Goal: Task Accomplishment & Management: Use online tool/utility

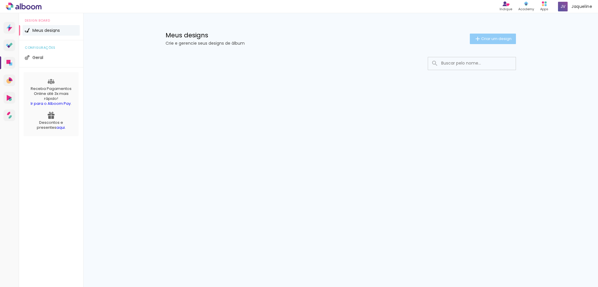
click at [501, 41] on span "Criar um design" at bounding box center [496, 39] width 30 height 4
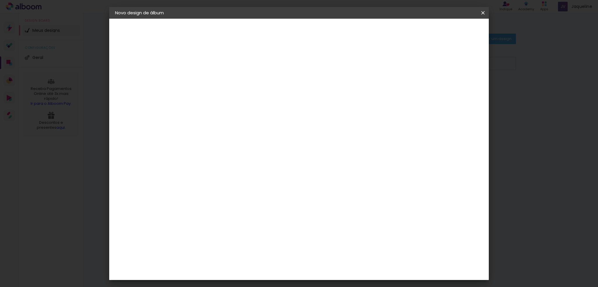
click at [211, 82] on input at bounding box center [211, 78] width 0 height 9
type input "[PERSON_NAME] 1 ano"
type paper-input "[PERSON_NAME] 1 ano"
click at [271, 34] on paper-button "Avançar" at bounding box center [256, 31] width 29 height 10
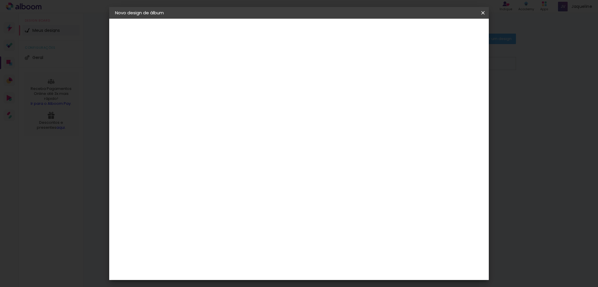
click at [221, 105] on div "Go image" at bounding box center [214, 109] width 14 height 9
click at [320, 34] on paper-button "Avançar" at bounding box center [305, 31] width 29 height 10
click at [233, 98] on input "text" at bounding box center [222, 101] width 23 height 9
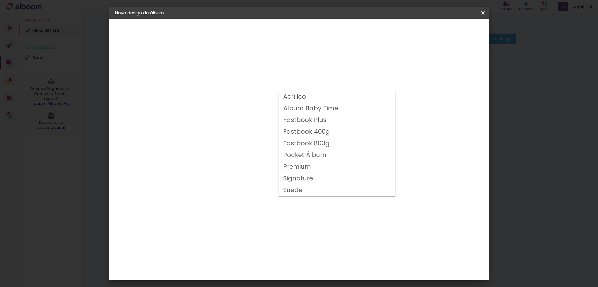
click at [332, 121] on paper-item "Fastbook Plus" at bounding box center [337, 121] width 117 height 12
type input "Fastbook Plus"
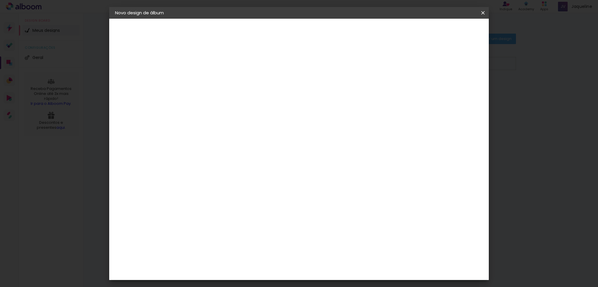
scroll to position [20, 0]
click at [250, 218] on span "20 × 20" at bounding box center [236, 227] width 27 height 19
click at [0, 0] on slot "Avançar" at bounding box center [0, 0] width 0 height 0
click at [446, 32] on span "Iniciar design" at bounding box center [433, 31] width 27 height 4
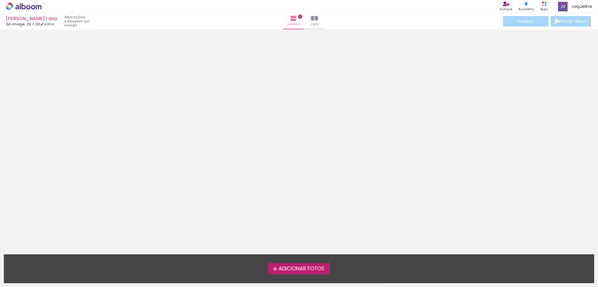
click at [309, 268] on span "Adicionar Fotos" at bounding box center [302, 268] width 46 height 5
click at [0, 0] on input "file" at bounding box center [0, 0] width 0 height 0
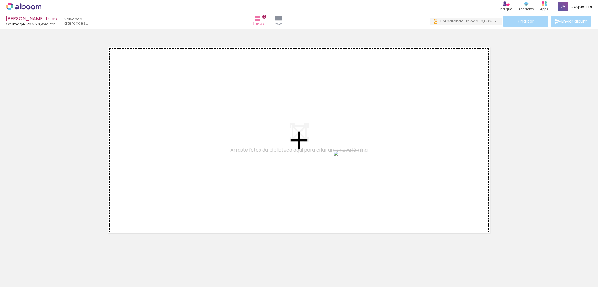
drag, startPoint x: 585, startPoint y: 272, endPoint x: 351, endPoint y: 168, distance: 256.3
click at [351, 168] on quentale-workspace at bounding box center [299, 143] width 598 height 287
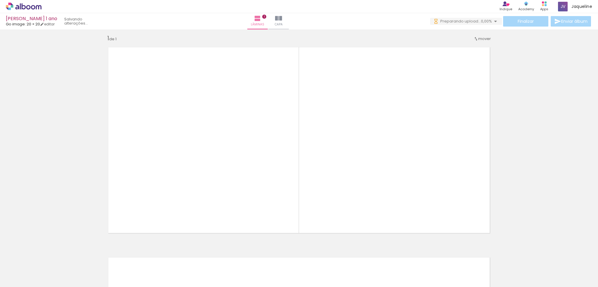
scroll to position [4, 0]
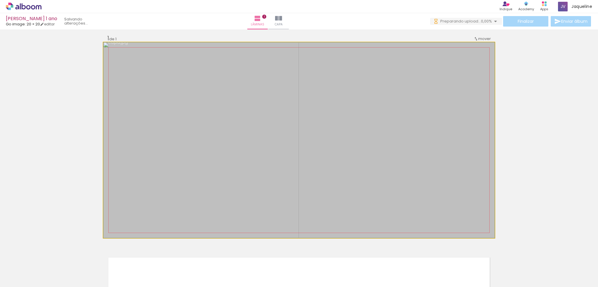
drag, startPoint x: 386, startPoint y: 183, endPoint x: 371, endPoint y: 182, distance: 14.9
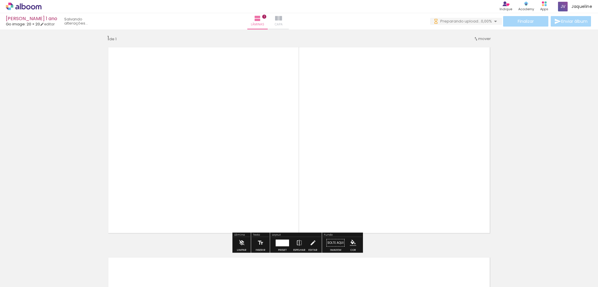
click at [282, 18] on iron-icon at bounding box center [278, 18] width 7 height 7
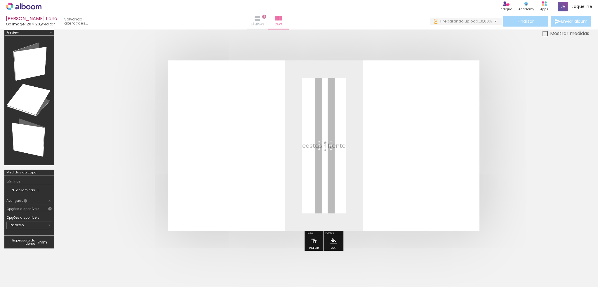
click at [264, 22] on span "Lâminas" at bounding box center [257, 24] width 13 height 5
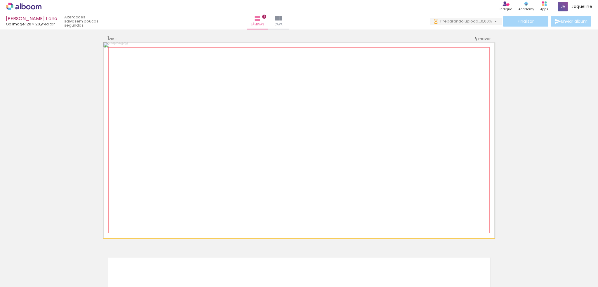
click at [318, 126] on quentale-photo at bounding box center [298, 140] width 391 height 196
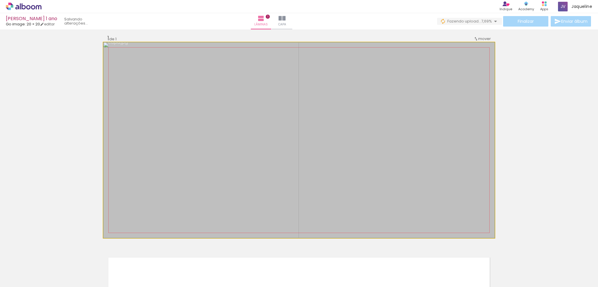
drag, startPoint x: 361, startPoint y: 138, endPoint x: 361, endPoint y: 142, distance: 3.3
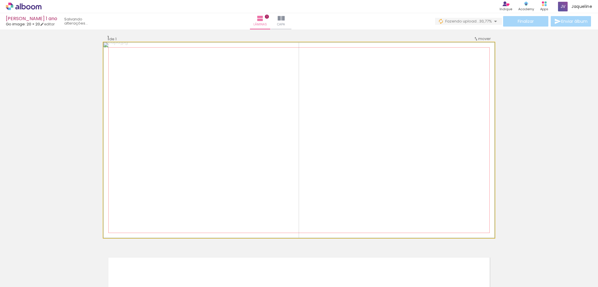
drag, startPoint x: 353, startPoint y: 153, endPoint x: 325, endPoint y: 162, distance: 29.5
click at [325, 162] on quentale-photo at bounding box center [298, 140] width 391 height 196
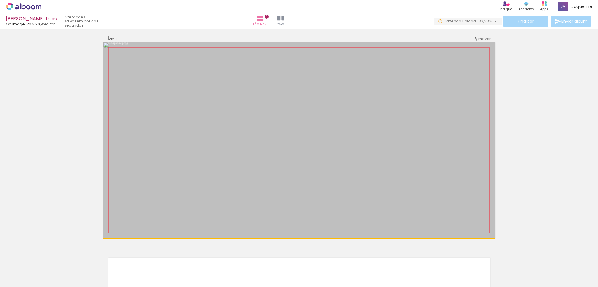
drag, startPoint x: 325, startPoint y: 162, endPoint x: 355, endPoint y: 176, distance: 33.1
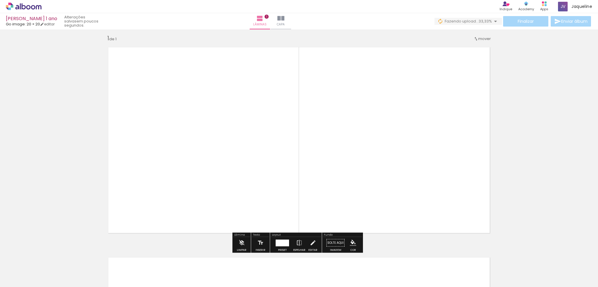
click at [343, 171] on quentale-photo at bounding box center [298, 140] width 391 height 196
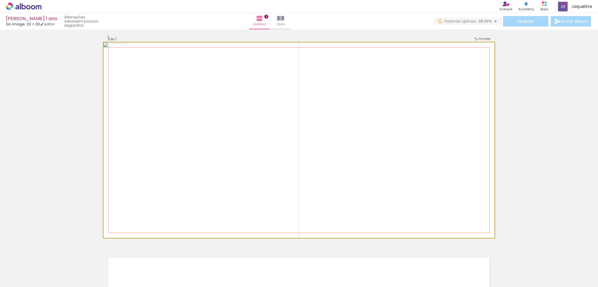
click at [343, 171] on quentale-photo at bounding box center [298, 140] width 391 height 196
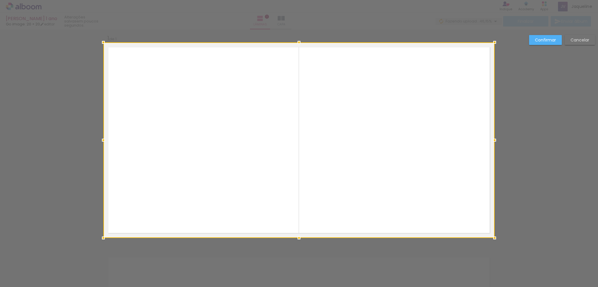
click at [0, 0] on slot "Confirmar" at bounding box center [0, 0] width 0 height 0
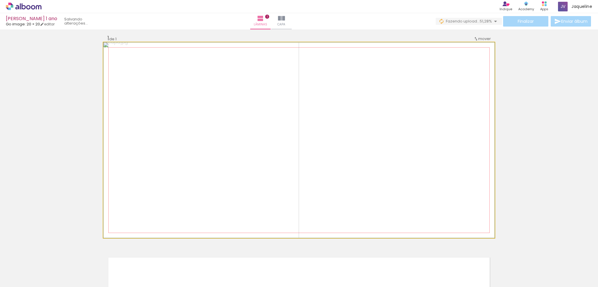
click at [355, 121] on quentale-photo at bounding box center [298, 140] width 391 height 196
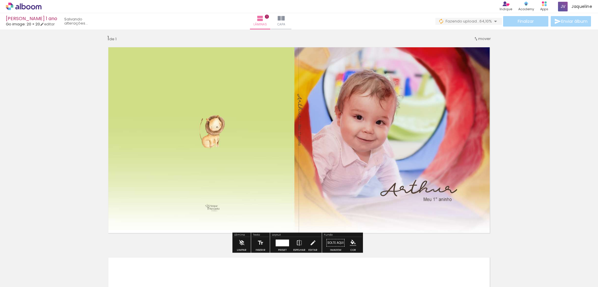
click at [396, 172] on quentale-photo at bounding box center [298, 140] width 391 height 196
click at [292, 14] on paper-button "Capa" at bounding box center [281, 21] width 20 height 16
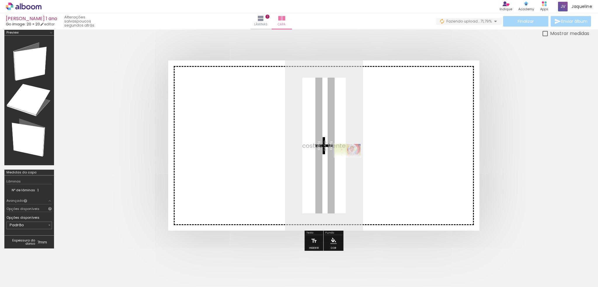
drag, startPoint x: 576, startPoint y: 267, endPoint x: 352, endPoint y: 162, distance: 247.5
click at [352, 162] on quentale-workspace at bounding box center [299, 143] width 598 height 287
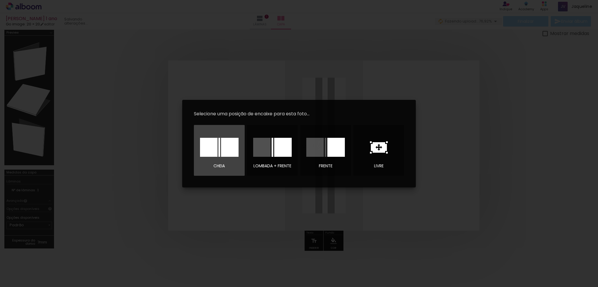
click at [226, 148] on div at bounding box center [230, 147] width 18 height 19
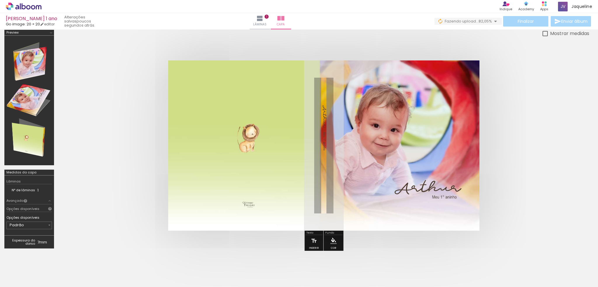
click at [528, 146] on quentale-cover at bounding box center [324, 145] width 484 height 170
click at [394, 146] on quentale-photo at bounding box center [323, 145] width 311 height 170
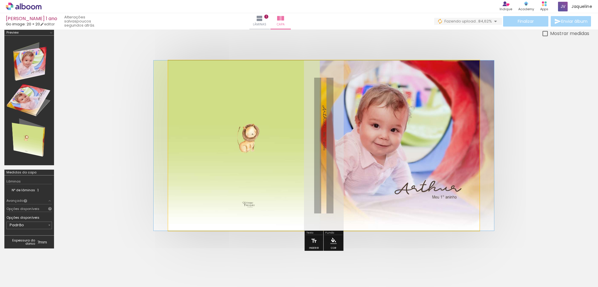
click at [394, 146] on quentale-photo at bounding box center [323, 145] width 311 height 170
drag, startPoint x: 190, startPoint y: 75, endPoint x: 186, endPoint y: 74, distance: 4.8
type paper-slider "100"
click at [186, 74] on div at bounding box center [190, 75] width 9 height 9
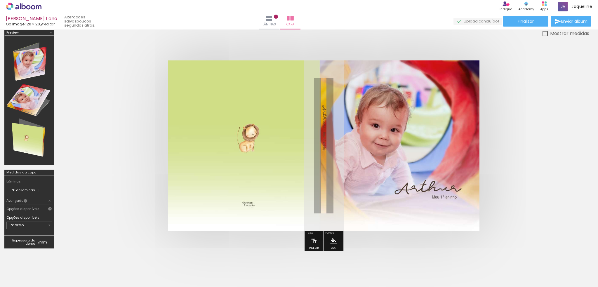
drag, startPoint x: 253, startPoint y: 76, endPoint x: 284, endPoint y: 78, distance: 30.7
type paper-slider "100"
click at [284, 78] on quentale-photo at bounding box center [323, 145] width 311 height 170
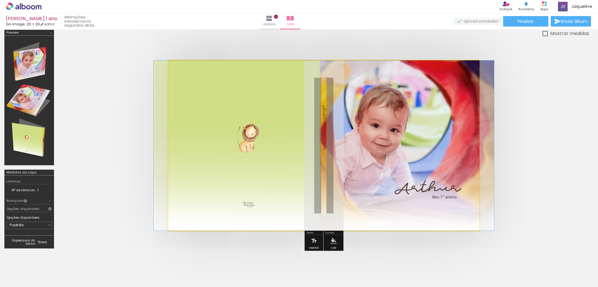
click at [418, 139] on quentale-photo at bounding box center [323, 145] width 311 height 170
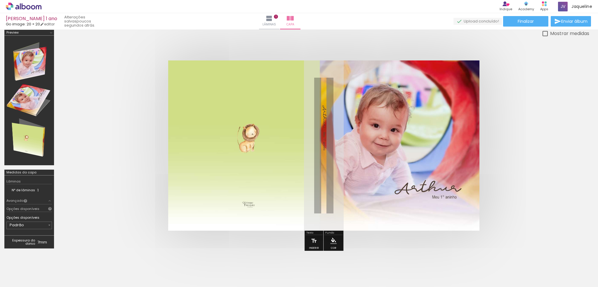
click at [479, 61] on quentale-cover at bounding box center [324, 145] width 484 height 170
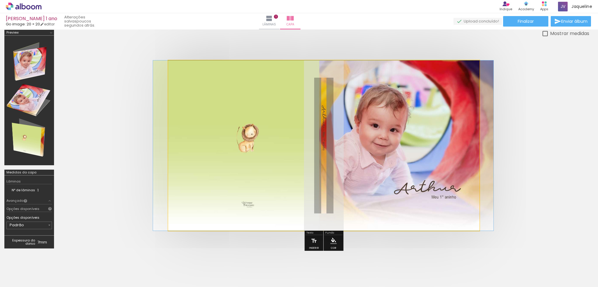
drag, startPoint x: 479, startPoint y: 61, endPoint x: 478, endPoint y: 77, distance: 16.4
click at [478, 62] on quentale-photo at bounding box center [323, 145] width 311 height 170
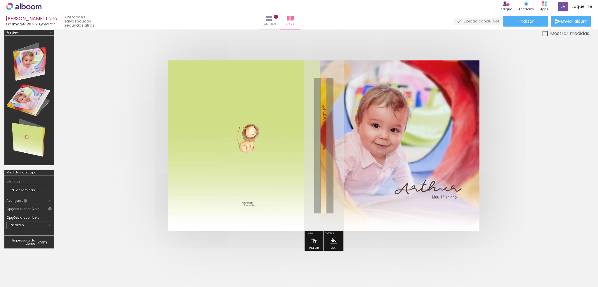
click at [374, 181] on quentale-photo at bounding box center [323, 145] width 311 height 170
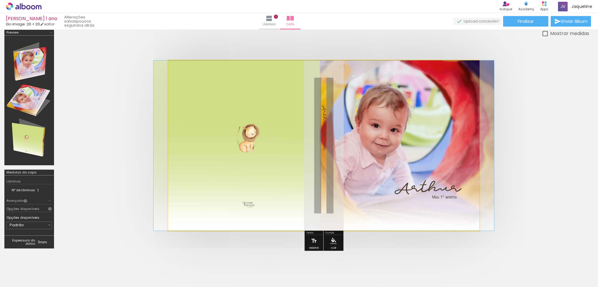
drag, startPoint x: 374, startPoint y: 181, endPoint x: 366, endPoint y: 179, distance: 8.4
click at [366, 179] on quentale-photo at bounding box center [323, 145] width 311 height 170
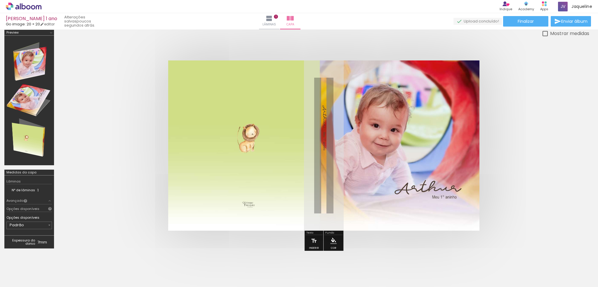
click at [366, 179] on quentale-photo at bounding box center [323, 145] width 311 height 170
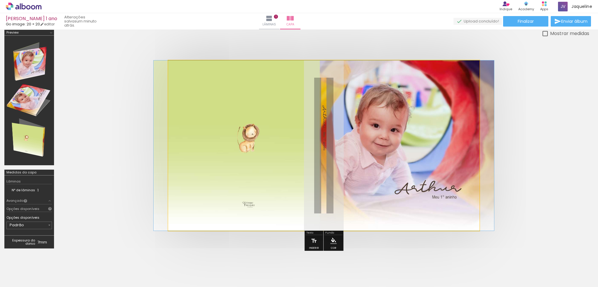
drag, startPoint x: 366, startPoint y: 179, endPoint x: 360, endPoint y: 174, distance: 7.9
click at [360, 174] on quentale-photo at bounding box center [323, 145] width 311 height 170
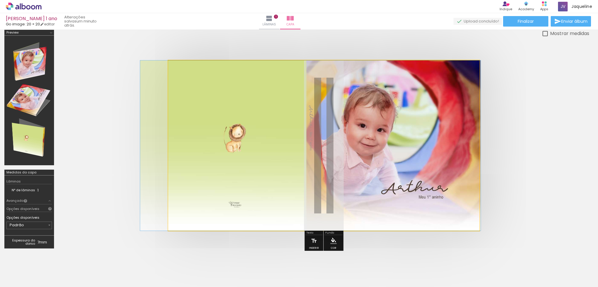
drag, startPoint x: 351, startPoint y: 173, endPoint x: 337, endPoint y: 184, distance: 17.1
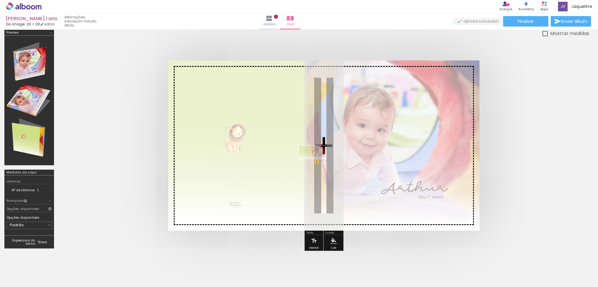
drag, startPoint x: 574, startPoint y: 271, endPoint x: 317, endPoint y: 163, distance: 278.9
click at [317, 163] on quentale-workspace at bounding box center [299, 143] width 598 height 287
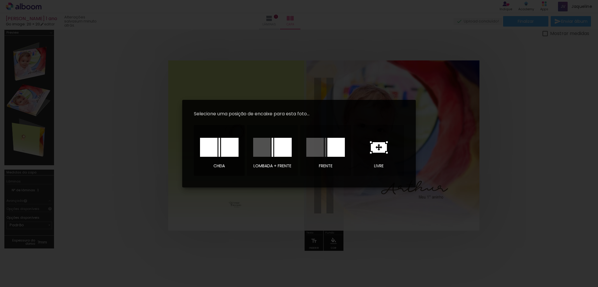
click at [223, 144] on div at bounding box center [230, 147] width 18 height 19
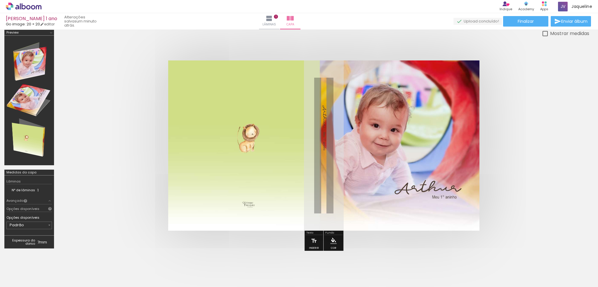
click at [550, 164] on quentale-cover at bounding box center [324, 145] width 484 height 170
click at [31, 66] on div at bounding box center [29, 101] width 46 height 126
click at [33, 100] on div at bounding box center [29, 101] width 46 height 126
click at [42, 146] on div at bounding box center [29, 101] width 46 height 126
click at [524, 151] on quentale-cover at bounding box center [324, 145] width 484 height 170
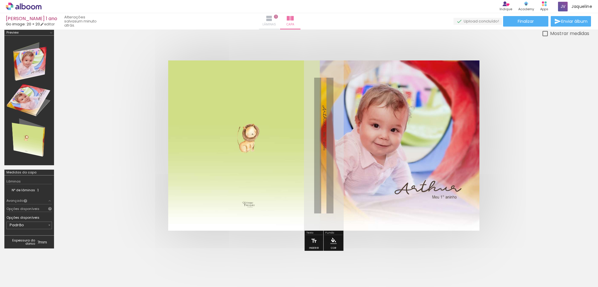
click at [280, 19] on paper-button "Lâminas 1" at bounding box center [269, 21] width 20 height 16
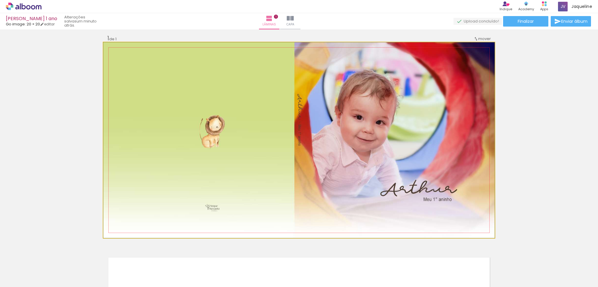
click at [330, 140] on quentale-photo at bounding box center [298, 140] width 391 height 196
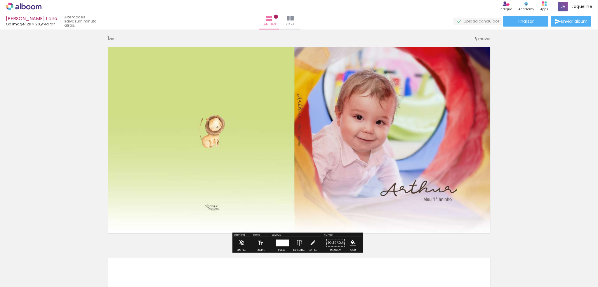
click at [319, 138] on quentale-photo at bounding box center [298, 140] width 391 height 196
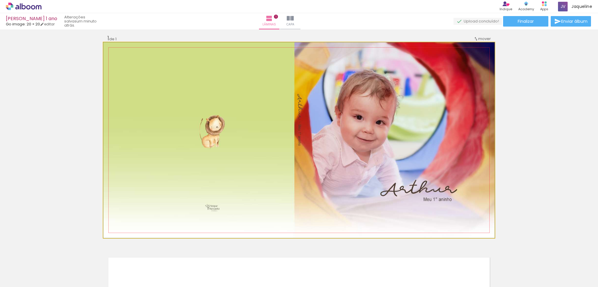
drag, startPoint x: 115, startPoint y: 50, endPoint x: 102, endPoint y: 52, distance: 13.6
type paper-slider "100"
click at [103, 52] on quentale-photo at bounding box center [298, 140] width 391 height 196
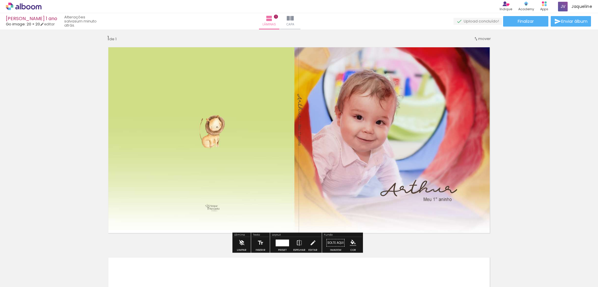
click at [241, 241] on iron-icon at bounding box center [242, 243] width 6 height 12
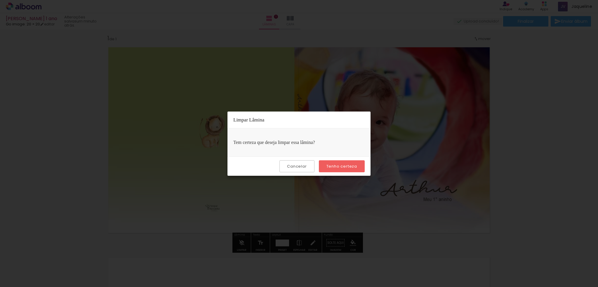
click at [0, 0] on slot "Tenho certeza" at bounding box center [0, 0] width 0 height 0
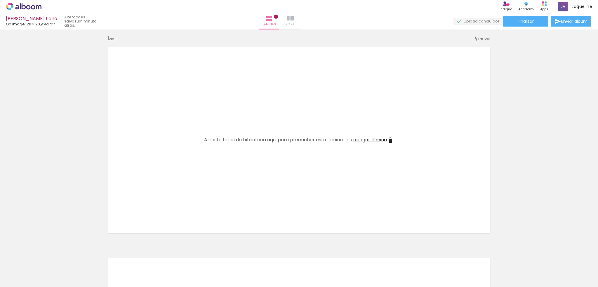
click at [301, 21] on paper-button "Capa" at bounding box center [290, 21] width 20 height 16
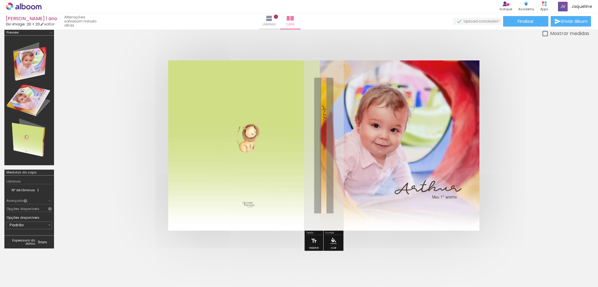
click at [33, 142] on div at bounding box center [29, 101] width 46 height 126
click at [37, 50] on div at bounding box center [29, 101] width 46 height 126
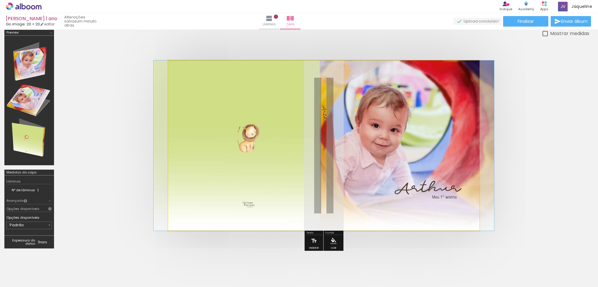
click at [286, 139] on quentale-photo at bounding box center [323, 145] width 311 height 170
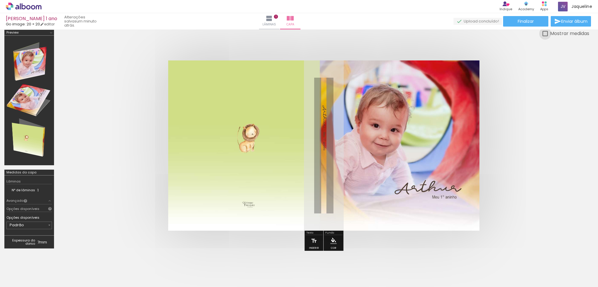
click at [545, 34] on div at bounding box center [545, 33] width 5 height 5
type paper-checkbox "on"
click at [545, 34] on div at bounding box center [545, 33] width 5 height 5
click at [34, 70] on div at bounding box center [29, 101] width 46 height 126
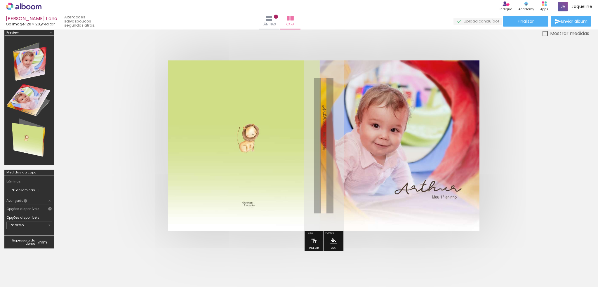
click at [34, 70] on div at bounding box center [29, 101] width 46 height 126
drag, startPoint x: 31, startPoint y: 98, endPoint x: 42, endPoint y: 119, distance: 23.3
click at [83, 118] on div at bounding box center [299, 141] width 598 height 233
click at [49, 145] on div at bounding box center [29, 101] width 46 height 126
click at [41, 144] on div at bounding box center [29, 101] width 46 height 126
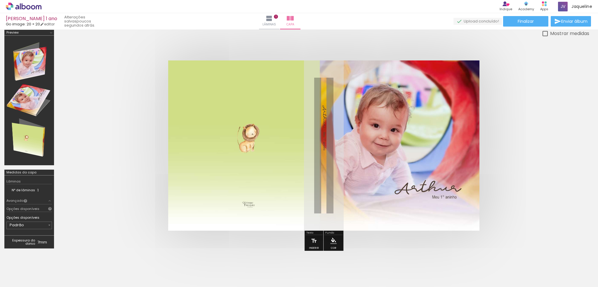
click at [41, 144] on div at bounding box center [29, 101] width 46 height 126
click at [537, 157] on quentale-cover at bounding box center [324, 145] width 484 height 170
click at [280, 18] on paper-button "Lâminas 1" at bounding box center [269, 21] width 20 height 16
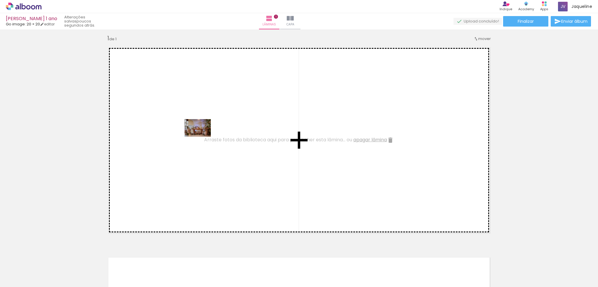
drag, startPoint x: 53, startPoint y: 268, endPoint x: 202, endPoint y: 137, distance: 199.3
click at [202, 137] on quentale-workspace at bounding box center [299, 143] width 598 height 287
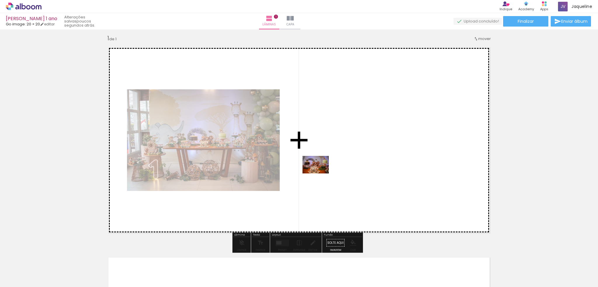
drag, startPoint x: 93, startPoint y: 268, endPoint x: 320, endPoint y: 174, distance: 246.6
click at [320, 174] on quentale-workspace at bounding box center [299, 143] width 598 height 287
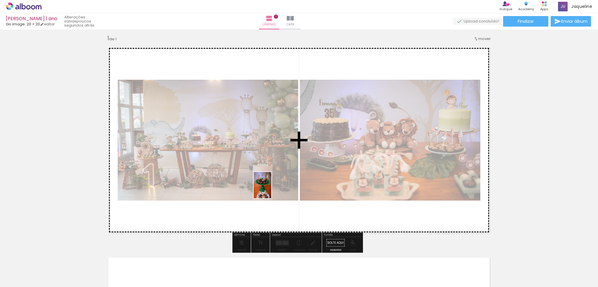
drag, startPoint x: 134, startPoint y: 273, endPoint x: 271, endPoint y: 190, distance: 160.9
click at [271, 190] on quentale-workspace at bounding box center [299, 143] width 598 height 287
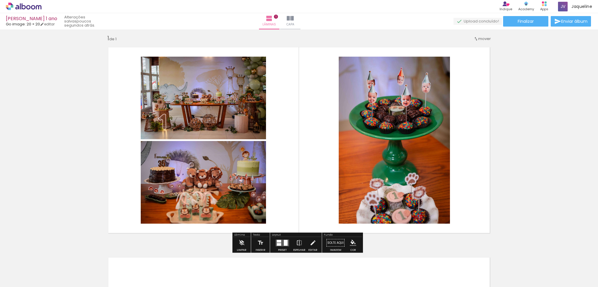
click at [508, 182] on div "Inserir lâmina 1 de 1" at bounding box center [299, 237] width 598 height 421
click at [497, 173] on div "Inserir lâmina 1 de 1" at bounding box center [299, 237] width 598 height 421
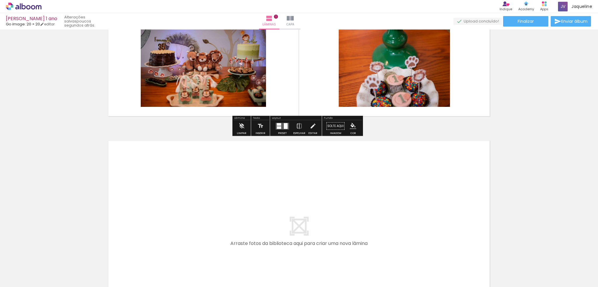
scroll to position [222, 0]
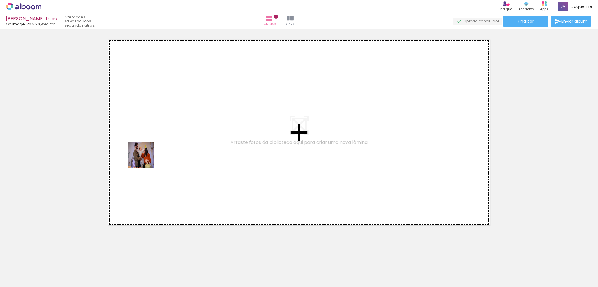
drag, startPoint x: 154, startPoint y: 269, endPoint x: 145, endPoint y: 160, distance: 110.2
click at [145, 160] on quentale-workspace at bounding box center [299, 143] width 598 height 287
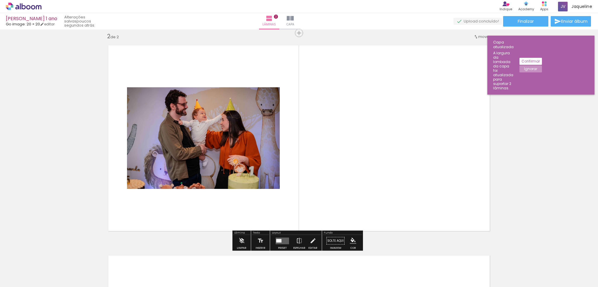
scroll to position [214, 0]
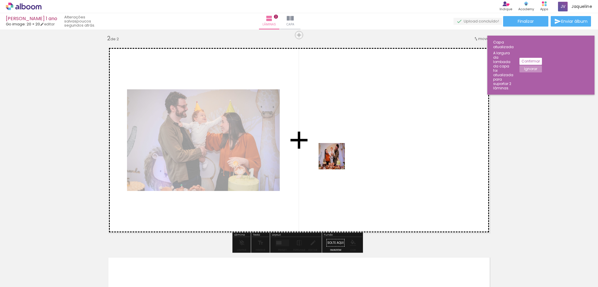
drag, startPoint x: 197, startPoint y: 268, endPoint x: 336, endPoint y: 161, distance: 175.2
click at [336, 161] on quentale-workspace at bounding box center [299, 143] width 598 height 287
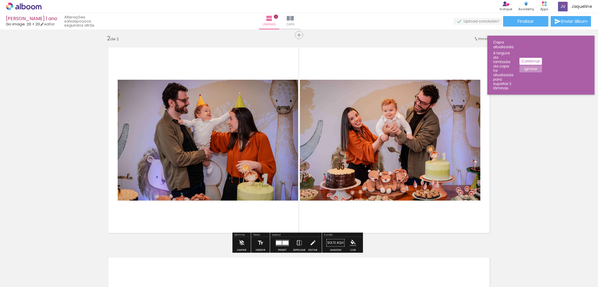
click at [536, 140] on div "Inserir lâmina 1 de 2 Inserir lâmina 2 de 2" at bounding box center [299, 132] width 598 height 631
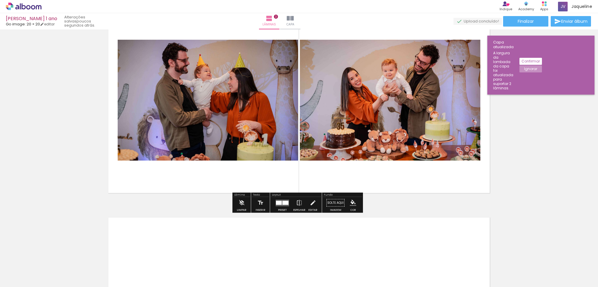
scroll to position [244, 0]
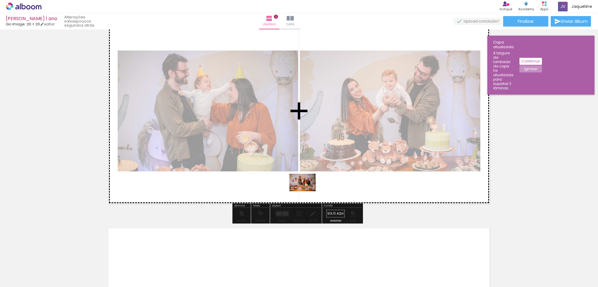
drag, startPoint x: 223, startPoint y: 269, endPoint x: 307, endPoint y: 191, distance: 114.9
click at [307, 191] on quentale-workspace at bounding box center [299, 143] width 598 height 287
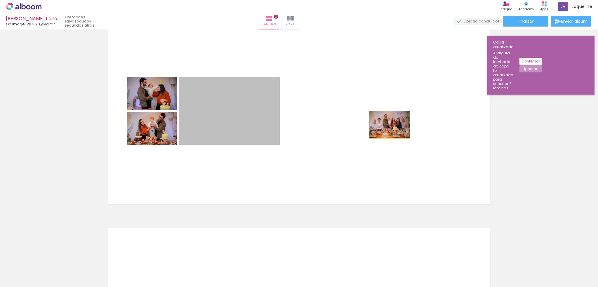
drag, startPoint x: 240, startPoint y: 119, endPoint x: 387, endPoint y: 125, distance: 147.9
click at [387, 125] on quentale-layouter at bounding box center [298, 111] width 391 height 196
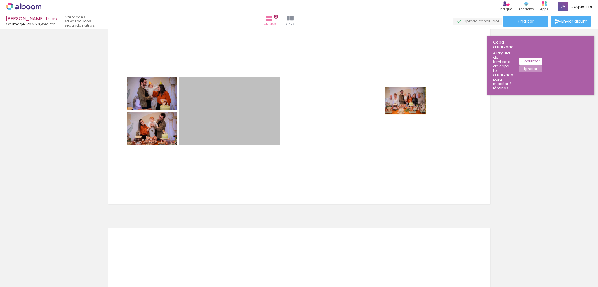
drag, startPoint x: 247, startPoint y: 118, endPoint x: 403, endPoint y: 100, distance: 157.5
click at [403, 100] on quentale-layouter at bounding box center [298, 111] width 391 height 196
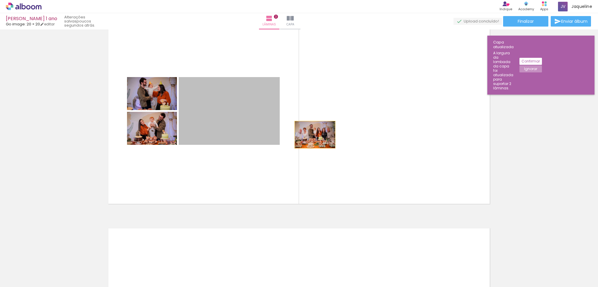
drag, startPoint x: 206, startPoint y: 115, endPoint x: 398, endPoint y: 115, distance: 191.9
click at [398, 115] on quentale-layouter at bounding box center [298, 111] width 391 height 196
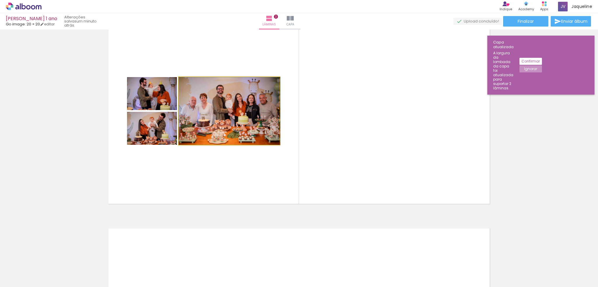
click at [201, 112] on quentale-photo at bounding box center [229, 111] width 101 height 68
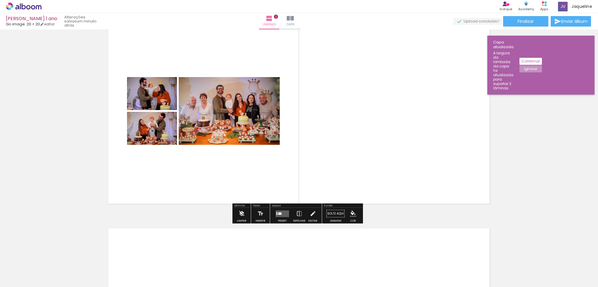
click at [239, 218] on iron-icon at bounding box center [242, 214] width 6 height 12
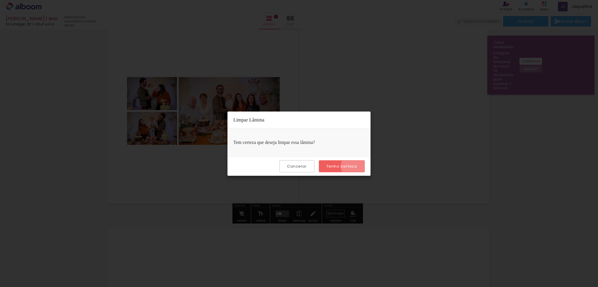
click at [0, 0] on slot "Tenho certeza" at bounding box center [0, 0] width 0 height 0
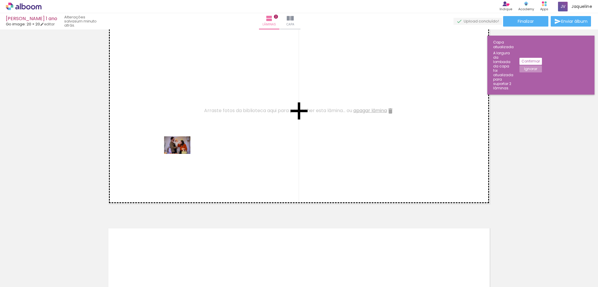
drag, startPoint x: 156, startPoint y: 269, endPoint x: 182, endPoint y: 154, distance: 117.9
click at [182, 154] on quentale-workspace at bounding box center [299, 143] width 598 height 287
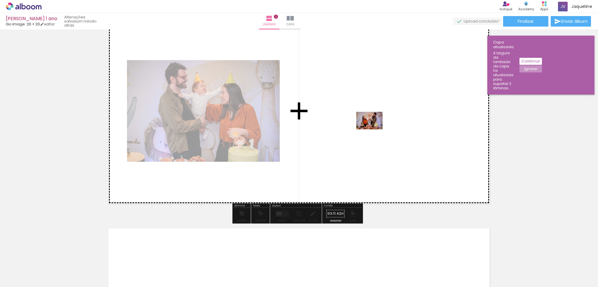
drag, startPoint x: 194, startPoint y: 268, endPoint x: 374, endPoint y: 129, distance: 227.2
click at [374, 129] on quentale-workspace at bounding box center [299, 143] width 598 height 287
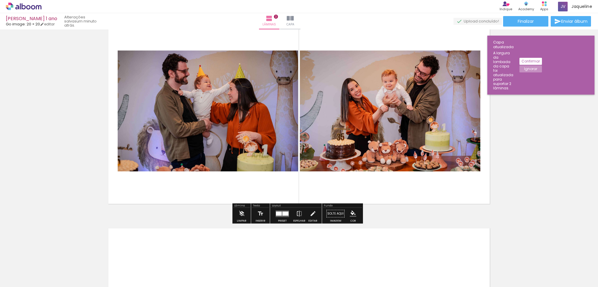
click at [542, 145] on div "Inserir lâmina 1 de 2 Inserir lâmina 2 de 2" at bounding box center [299, 103] width 598 height 631
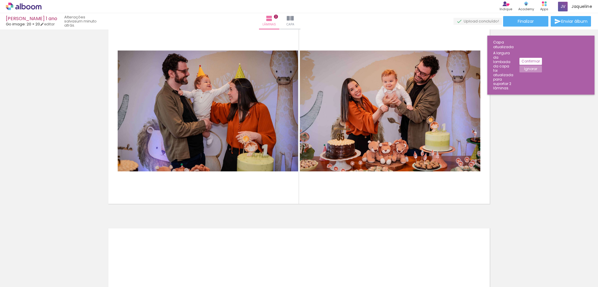
click at [0, 0] on slot "Confirmar" at bounding box center [0, 0] width 0 height 0
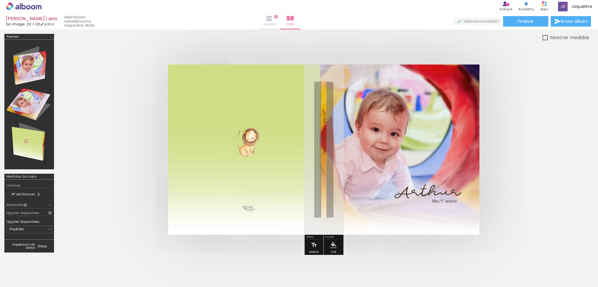
click at [273, 16] on iron-icon at bounding box center [269, 18] width 7 height 7
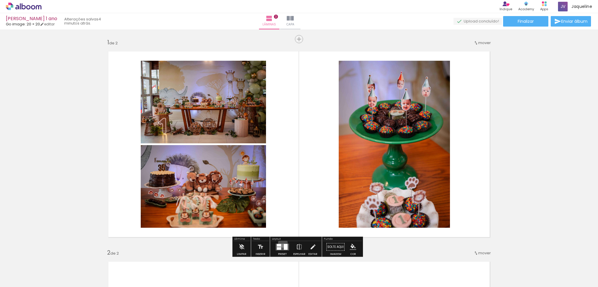
click at [282, 243] on div at bounding box center [283, 247] width 16 height 12
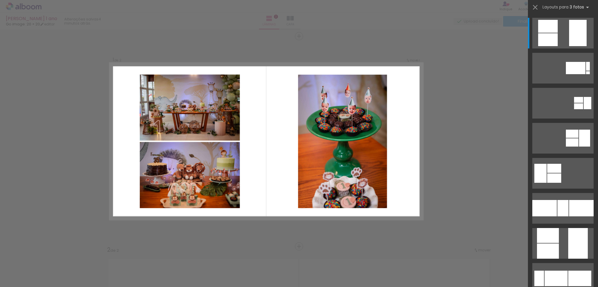
scroll to position [4, 0]
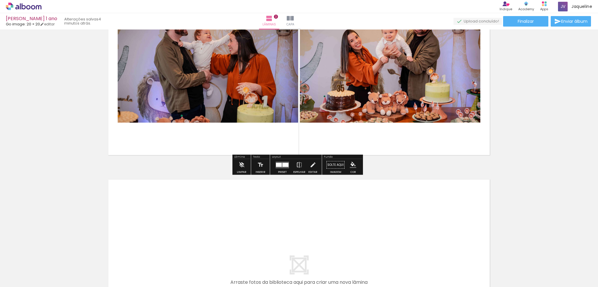
scroll to position [296, 0]
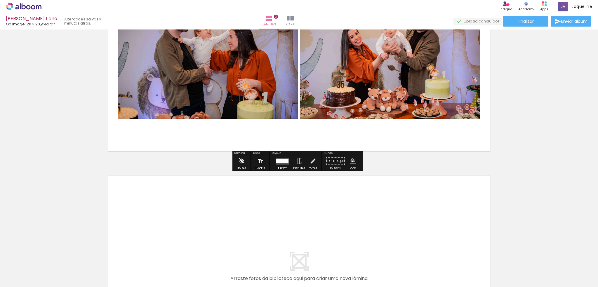
click at [271, 162] on div "Preset Espelhar Editar" at bounding box center [296, 162] width 50 height 15
click at [283, 161] on div at bounding box center [286, 161] width 6 height 4
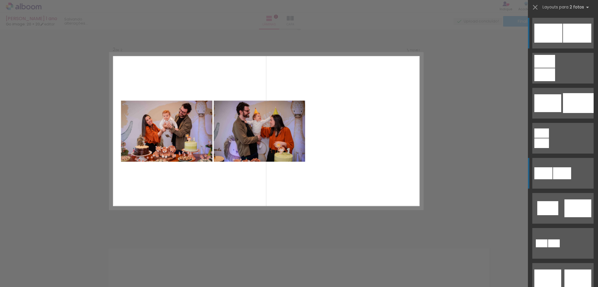
scroll to position [214, 0]
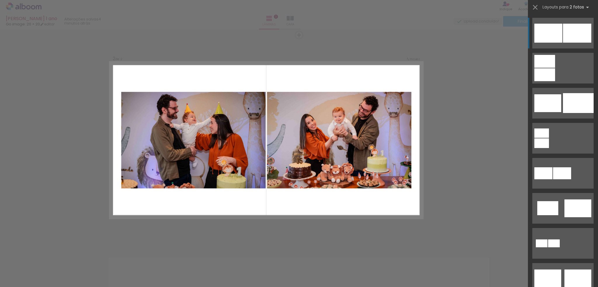
click at [476, 123] on div "Confirmar Cancelar" at bounding box center [299, 137] width 598 height 645
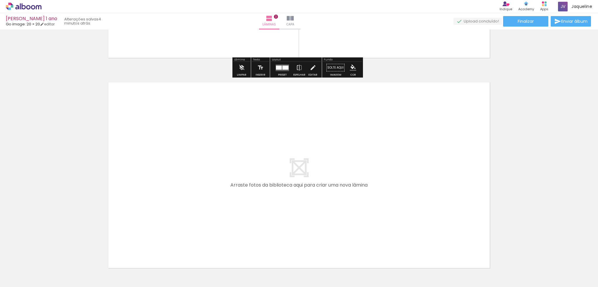
scroll to position [432, 0]
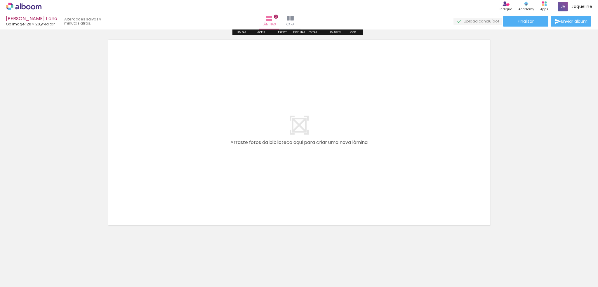
click at [297, 146] on quentale-layouter at bounding box center [298, 133] width 391 height 196
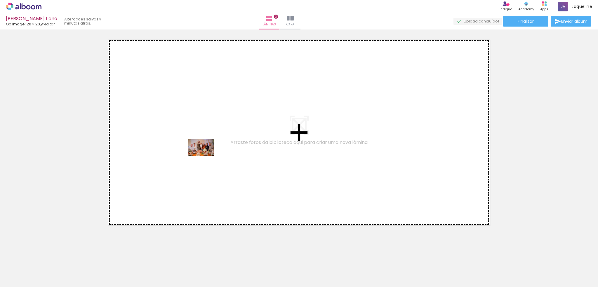
drag, startPoint x: 233, startPoint y: 271, endPoint x: 206, endPoint y: 156, distance: 117.6
click at [206, 156] on quentale-workspace at bounding box center [299, 143] width 598 height 287
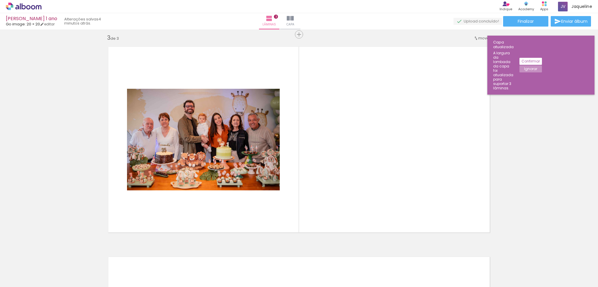
scroll to position [425, 0]
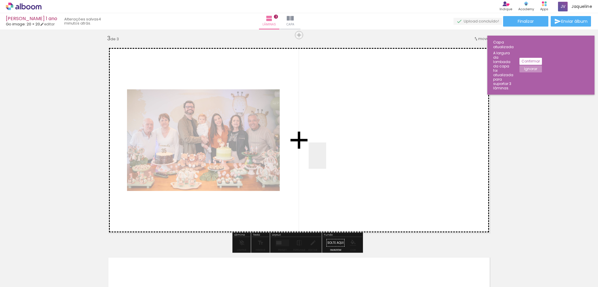
drag, startPoint x: 255, startPoint y: 262, endPoint x: 326, endPoint y: 160, distance: 124.6
click at [326, 160] on quentale-workspace at bounding box center [299, 143] width 598 height 287
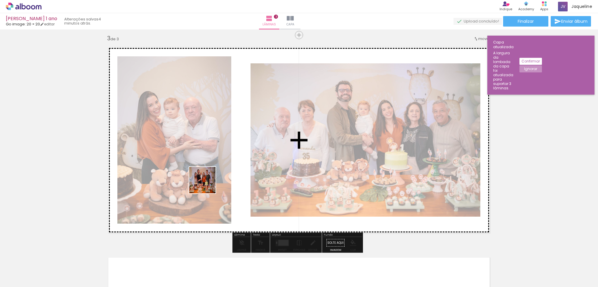
drag, startPoint x: 280, startPoint y: 271, endPoint x: 207, endPoint y: 185, distance: 113.6
click at [207, 185] on quentale-workspace at bounding box center [299, 143] width 598 height 287
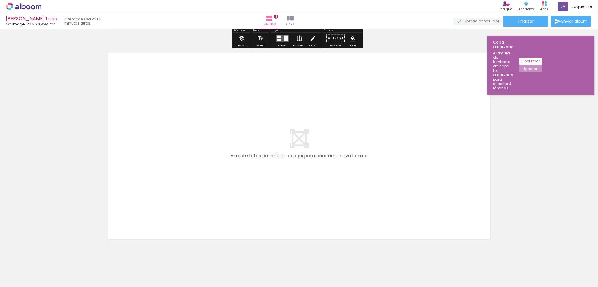
scroll to position [643, 0]
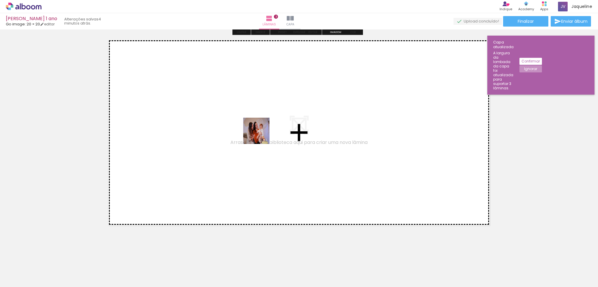
drag, startPoint x: 329, startPoint y: 270, endPoint x: 261, endPoint y: 135, distance: 150.8
click at [261, 135] on quentale-workspace at bounding box center [299, 143] width 598 height 287
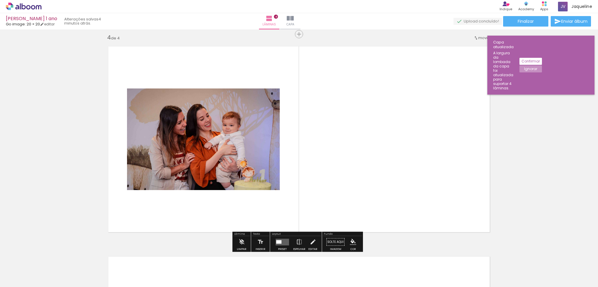
scroll to position [635, 0]
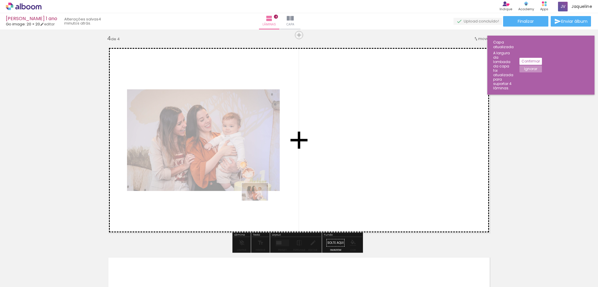
drag, startPoint x: 322, startPoint y: 270, endPoint x: 259, endPoint y: 201, distance: 93.1
click at [259, 201] on quentale-workspace at bounding box center [299, 143] width 598 height 287
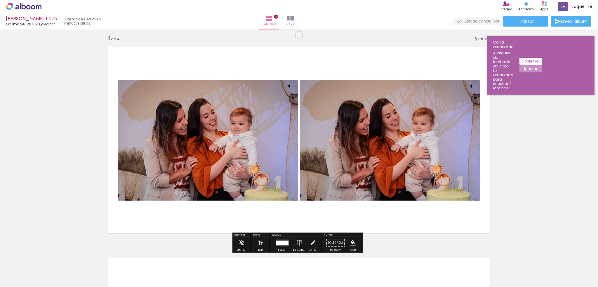
click at [428, 142] on quentale-photo at bounding box center [390, 140] width 181 height 121
click at [242, 243] on iron-icon at bounding box center [242, 243] width 6 height 12
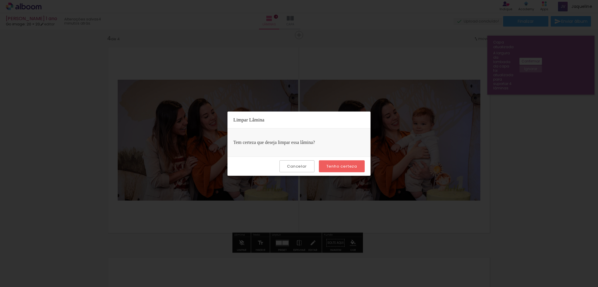
click at [0, 0] on slot "Tenho certeza" at bounding box center [0, 0] width 0 height 0
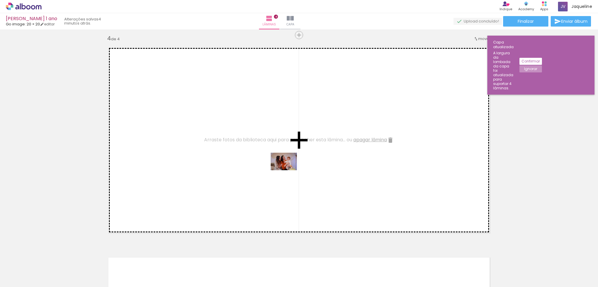
drag, startPoint x: 317, startPoint y: 271, endPoint x: 288, endPoint y: 170, distance: 104.2
click at [288, 170] on quentale-workspace at bounding box center [299, 143] width 598 height 287
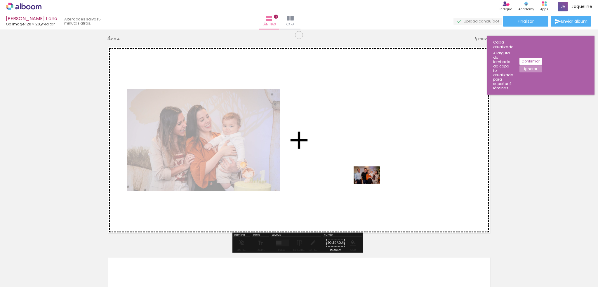
drag, startPoint x: 358, startPoint y: 273, endPoint x: 371, endPoint y: 184, distance: 89.5
click at [371, 184] on quentale-workspace at bounding box center [299, 143] width 598 height 287
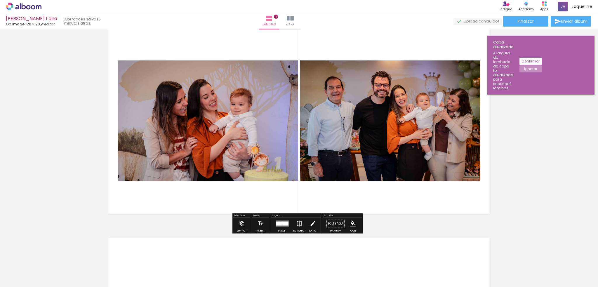
scroll to position [664, 0]
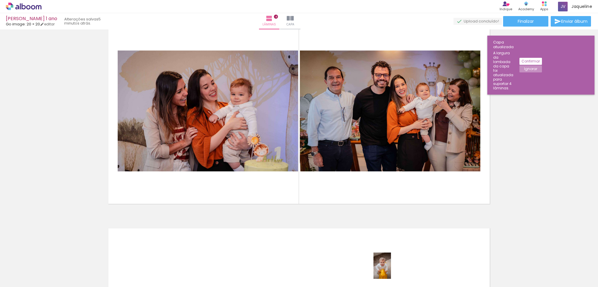
drag, startPoint x: 385, startPoint y: 273, endPoint x: 391, endPoint y: 270, distance: 6.8
click at [391, 270] on div at bounding box center [385, 267] width 19 height 29
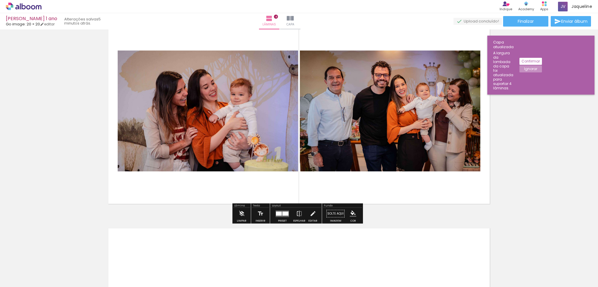
click at [221, 176] on quentale-layouter at bounding box center [298, 111] width 391 height 196
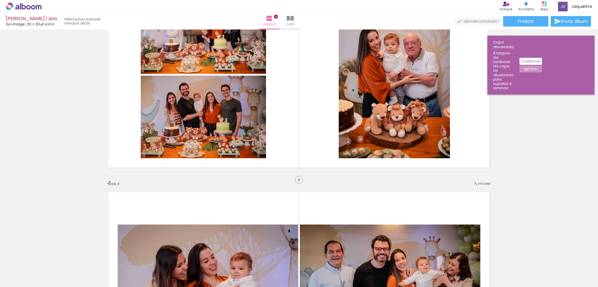
scroll to position [431, 0]
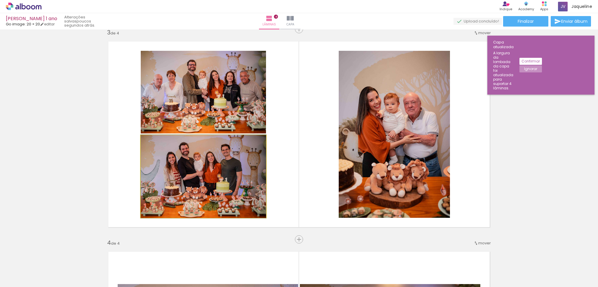
click at [209, 182] on quentale-photo at bounding box center [203, 176] width 125 height 83
click at [215, 184] on quentale-photo at bounding box center [203, 176] width 125 height 83
click at [201, 158] on quentale-photo at bounding box center [203, 176] width 125 height 83
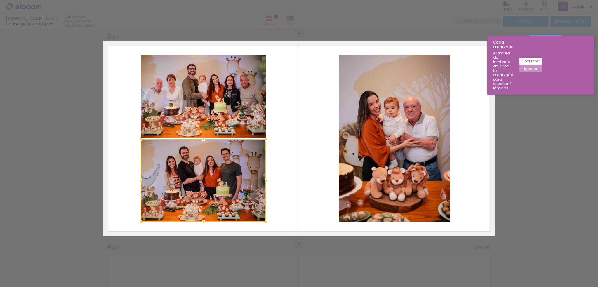
scroll to position [425, 0]
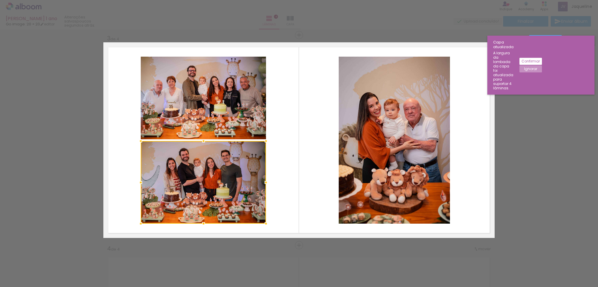
click at [0, 0] on slot "Confirmar" at bounding box center [0, 0] width 0 height 0
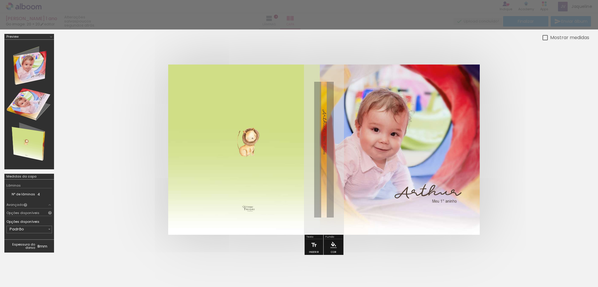
click at [305, 23] on div at bounding box center [299, 15] width 598 height 30
click at [360, 19] on div at bounding box center [299, 15] width 598 height 30
click at [443, 13] on div at bounding box center [299, 15] width 598 height 30
click at [395, 60] on div at bounding box center [323, 149] width 531 height 217
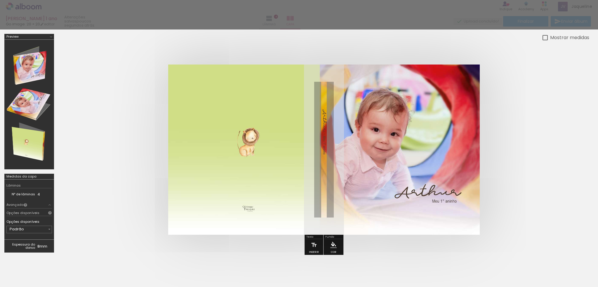
click at [559, 88] on quentale-cover at bounding box center [324, 150] width 484 height 170
click at [548, 39] on div "Mostrar medidas" at bounding box center [568, 37] width 41 height 7
click at [291, 18] on div at bounding box center [299, 15] width 598 height 30
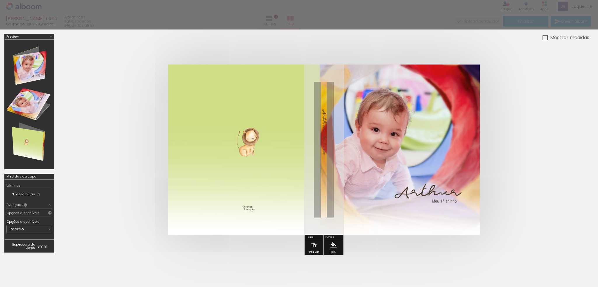
click at [291, 18] on div at bounding box center [299, 15] width 598 height 30
click at [173, 32] on div at bounding box center [299, 146] width 598 height 233
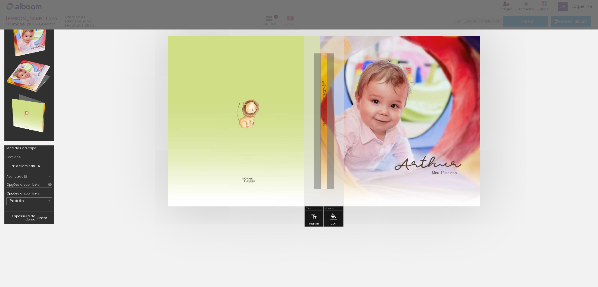
scroll to position [51, 0]
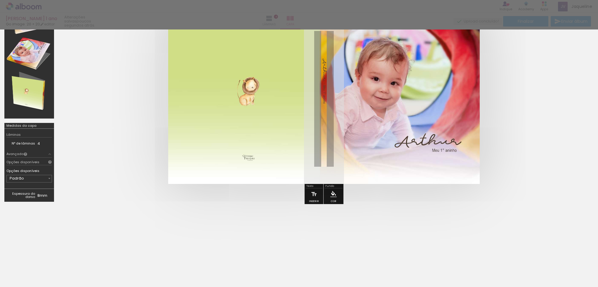
click at [356, 212] on div at bounding box center [299, 244] width 598 height 64
click at [391, 229] on div at bounding box center [299, 244] width 598 height 64
click at [391, 230] on div at bounding box center [299, 244] width 598 height 64
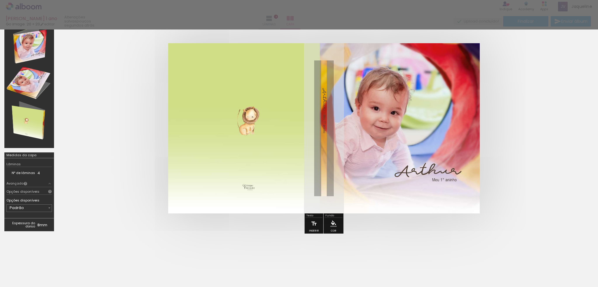
scroll to position [0, 0]
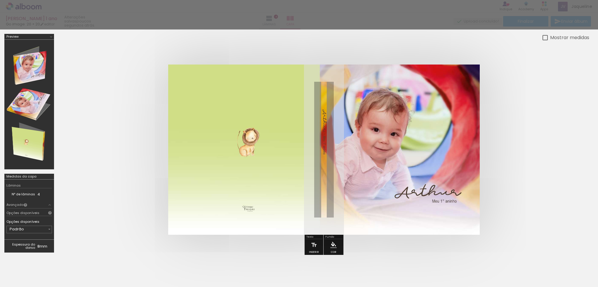
click at [257, 18] on div at bounding box center [299, 15] width 598 height 30
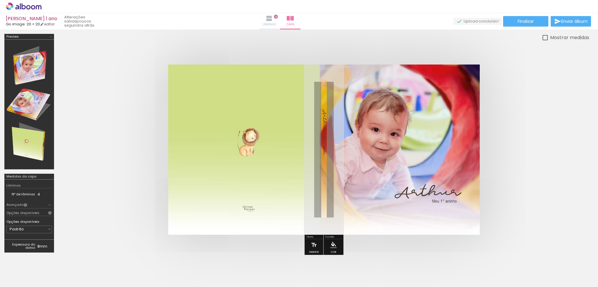
click at [276, 23] on span "Lâminas" at bounding box center [269, 24] width 13 height 5
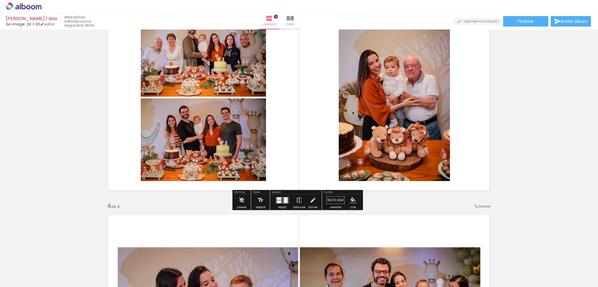
scroll to position [497, 0]
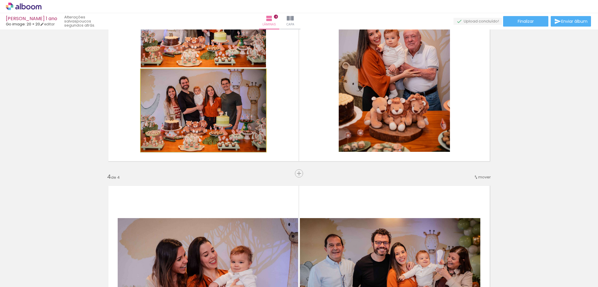
click at [207, 112] on quentale-photo at bounding box center [203, 110] width 125 height 83
click at [202, 112] on quentale-photo at bounding box center [203, 110] width 125 height 83
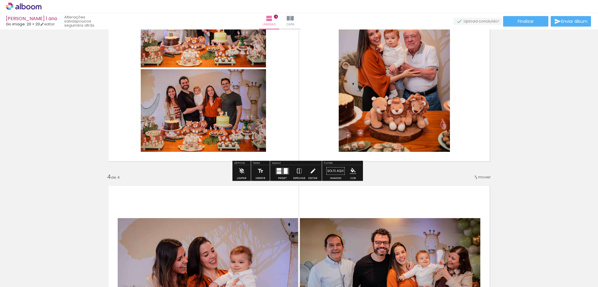
click at [312, 173] on iron-icon at bounding box center [313, 171] width 6 height 12
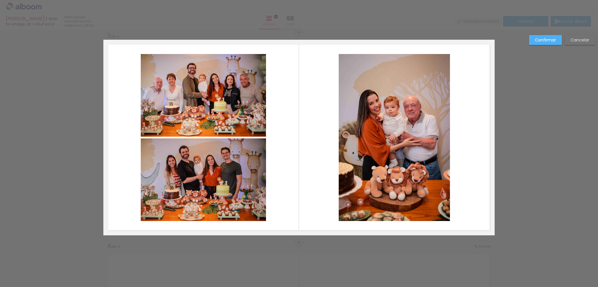
scroll to position [425, 0]
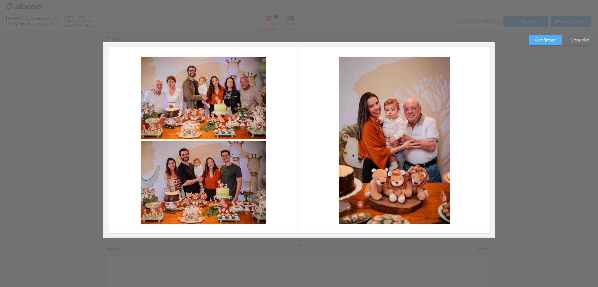
click at [212, 190] on quentale-photo at bounding box center [203, 182] width 125 height 83
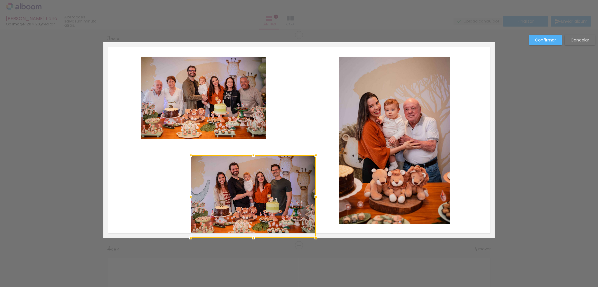
drag, startPoint x: 207, startPoint y: 187, endPoint x: 257, endPoint y: 206, distance: 53.1
click at [257, 206] on div at bounding box center [253, 196] width 125 height 83
drag, startPoint x: 258, startPoint y: 197, endPoint x: 244, endPoint y: 195, distance: 14.0
click at [244, 195] on div at bounding box center [252, 196] width 125 height 83
click at [248, 187] on div at bounding box center [252, 196] width 125 height 83
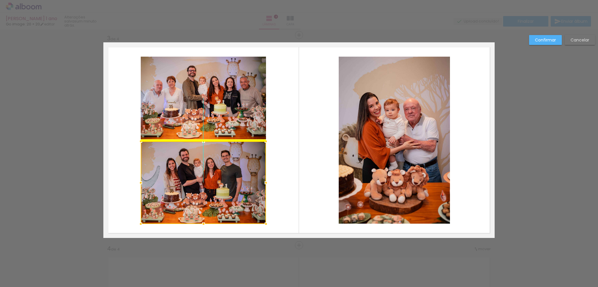
drag, startPoint x: 228, startPoint y: 190, endPoint x: 179, endPoint y: 177, distance: 51.7
click at [179, 177] on div at bounding box center [203, 182] width 125 height 83
click at [287, 178] on quentale-layouter at bounding box center [298, 140] width 391 height 196
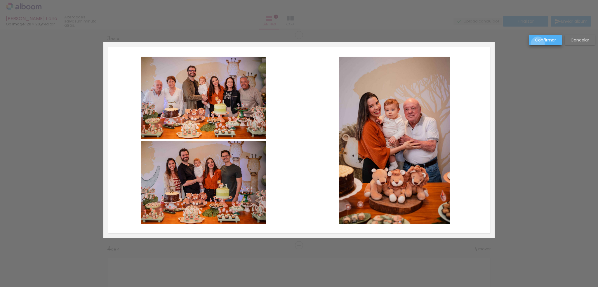
click at [538, 44] on paper-button "Confirmar" at bounding box center [545, 40] width 33 height 10
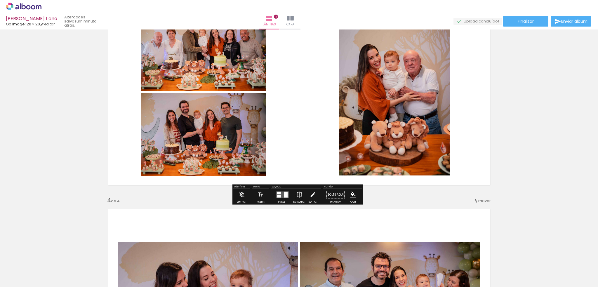
scroll to position [483, 0]
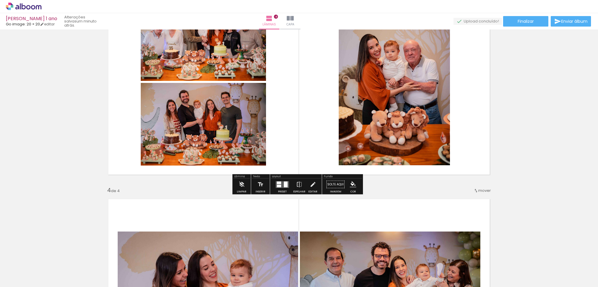
click at [201, 152] on quentale-photo at bounding box center [203, 124] width 125 height 83
click at [198, 90] on div at bounding box center [200, 89] width 7 height 6
click at [0, 0] on slot "P&B" at bounding box center [0, 0] width 0 height 0
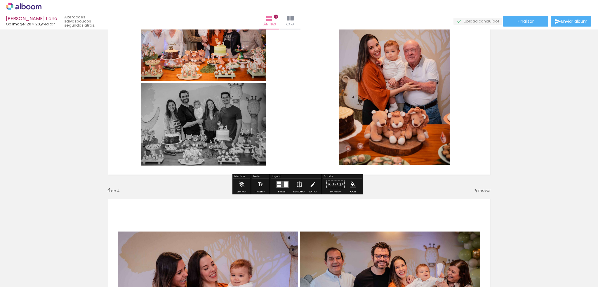
click at [0, 0] on slot "P&B" at bounding box center [0, 0] width 0 height 0
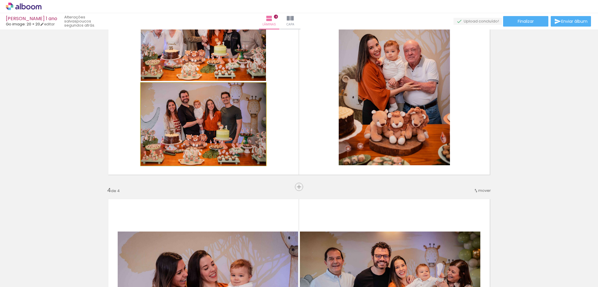
click at [221, 117] on quentale-photo at bounding box center [203, 124] width 125 height 83
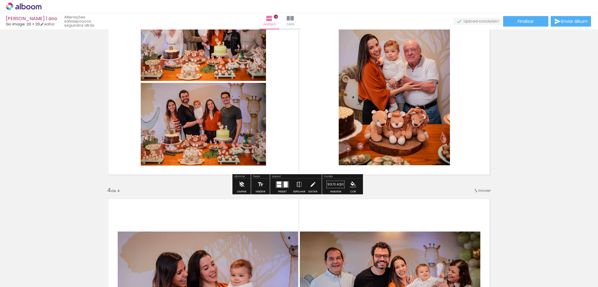
click at [240, 188] on iron-icon at bounding box center [242, 185] width 6 height 12
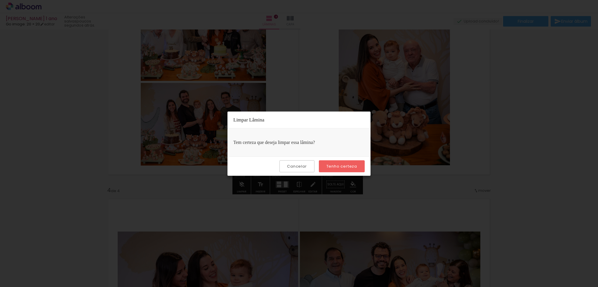
click at [335, 169] on paper-button "Tenho certeza" at bounding box center [342, 166] width 46 height 12
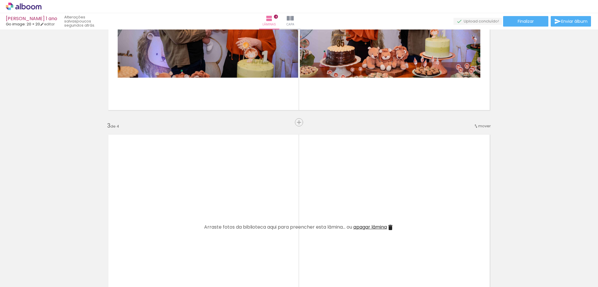
scroll to position [337, 0]
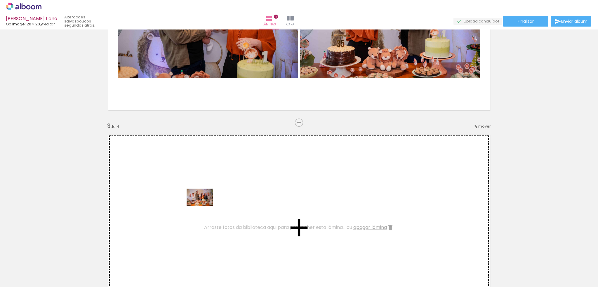
drag, startPoint x: 226, startPoint y: 273, endPoint x: 204, endPoint y: 206, distance: 69.7
click at [204, 206] on quentale-workspace at bounding box center [299, 143] width 598 height 287
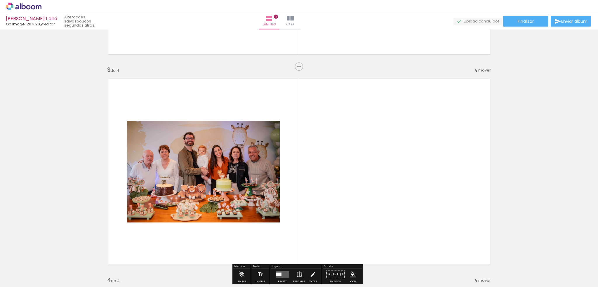
scroll to position [396, 0]
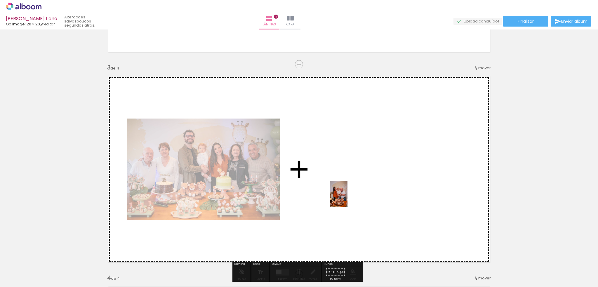
drag, startPoint x: 259, startPoint y: 271, endPoint x: 348, endPoint y: 199, distance: 114.2
click at [348, 199] on quentale-workspace at bounding box center [299, 143] width 598 height 287
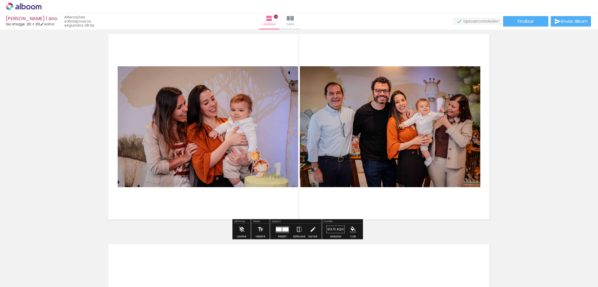
scroll to position [658, 0]
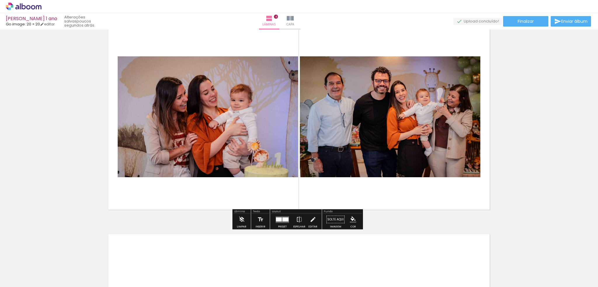
click at [415, 123] on quentale-photo at bounding box center [390, 116] width 181 height 121
click at [242, 221] on iron-icon at bounding box center [242, 220] width 6 height 12
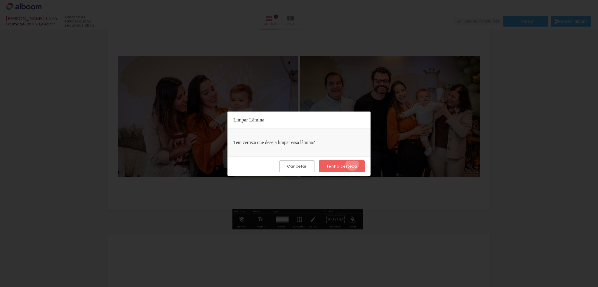
click at [0, 0] on slot "Tenho certeza" at bounding box center [0, 0] width 0 height 0
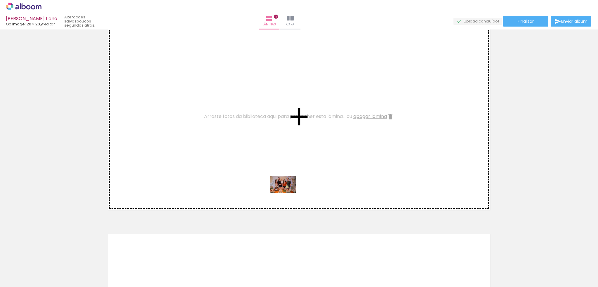
drag, startPoint x: 287, startPoint y: 267, endPoint x: 287, endPoint y: 193, distance: 73.6
click at [287, 193] on quentale-workspace at bounding box center [299, 143] width 598 height 287
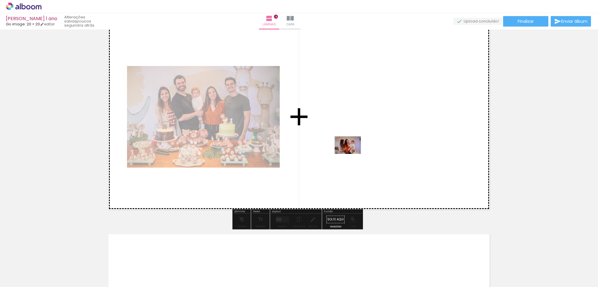
drag, startPoint x: 321, startPoint y: 271, endPoint x: 352, endPoint y: 154, distance: 121.3
click at [352, 154] on quentale-workspace at bounding box center [299, 143] width 598 height 287
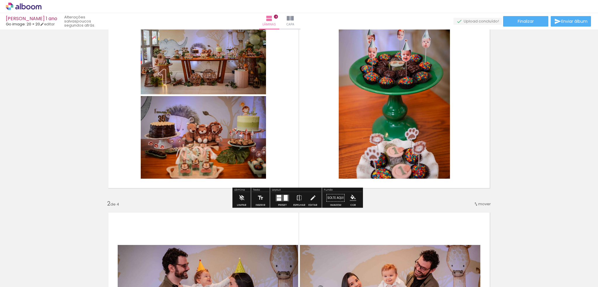
scroll to position [0, 0]
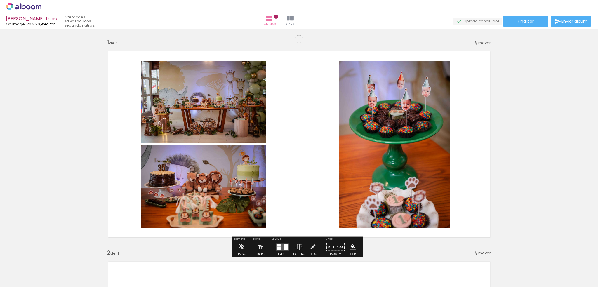
click at [44, 25] on iron-icon at bounding box center [42, 24] width 4 height 4
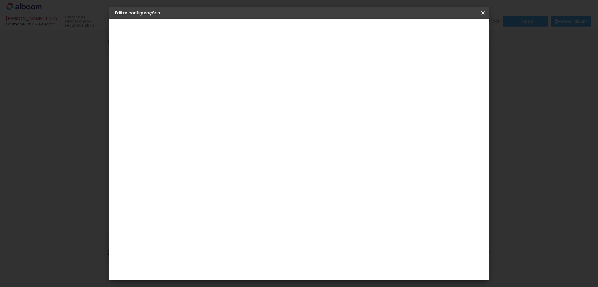
click at [207, 64] on input "2" at bounding box center [206, 62] width 20 height 7
type input "3"
type paper-input "3"
click at [213, 62] on input "3" at bounding box center [206, 62] width 20 height 7
type input "2"
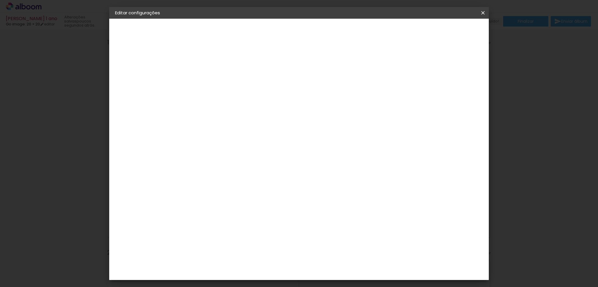
type paper-input "2"
click at [213, 64] on input "2" at bounding box center [206, 62] width 20 height 7
type input "1"
type paper-input "1"
click at [213, 64] on input "1" at bounding box center [206, 62] width 20 height 7
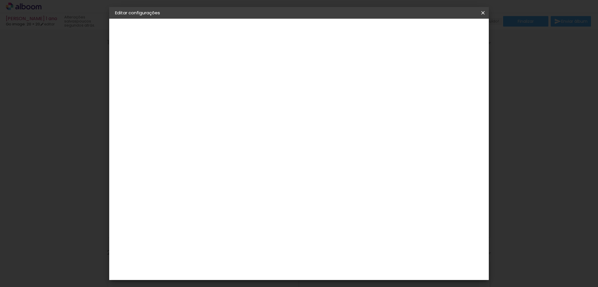
click at [212, 58] on paper-input-container "Espaço entre fotos 1 mm" at bounding box center [211, 63] width 34 height 13
click at [216, 62] on div "mm" at bounding box center [220, 62] width 9 height 5
type input "2"
type paper-input "2"
click at [212, 60] on input "2" at bounding box center [206, 62] width 20 height 7
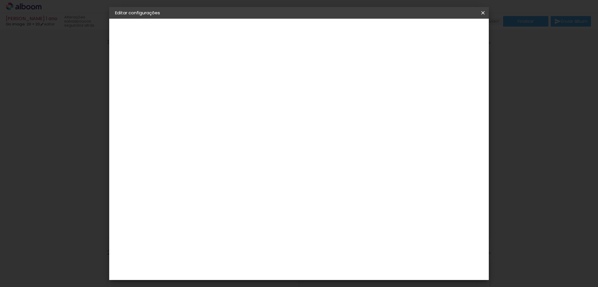
click at [143, 63] on div "2. Especificações" at bounding box center [147, 59] width 64 height 7
click at [141, 73] on div "Go image" at bounding box center [133, 72] width 13 height 8
click at [221, 192] on div "Go image" at bounding box center [214, 196] width 14 height 9
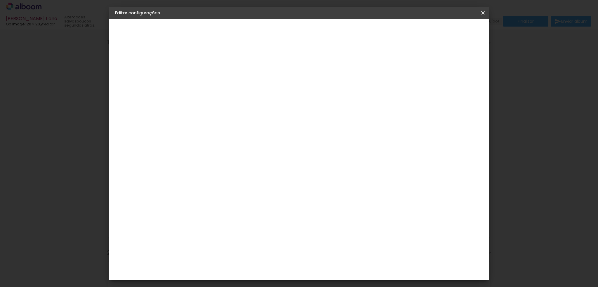
click at [221, 192] on div "Go image" at bounding box center [214, 196] width 14 height 9
click at [0, 0] on slot "Avançar" at bounding box center [0, 0] width 0 height 0
click at [233, 97] on input "text" at bounding box center [222, 101] width 23 height 9
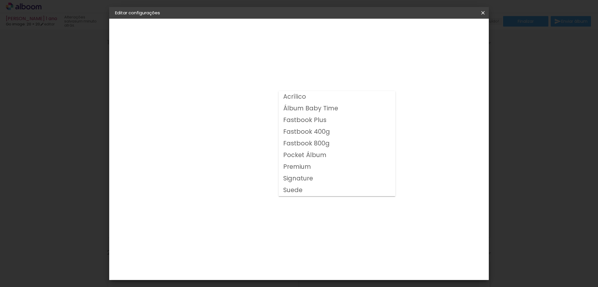
click at [337, 134] on paper-item "Fastbook 400g" at bounding box center [337, 132] width 117 height 12
type input "Fastbook 400g"
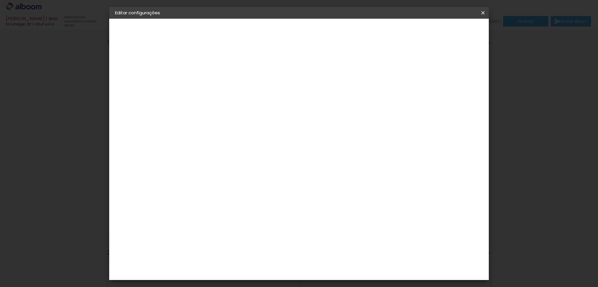
scroll to position [104, 0]
click at [272, 166] on span "20 × 20 cm" at bounding box center [261, 175] width 22 height 19
click at [0, 0] on slot "Avançar" at bounding box center [0, 0] width 0 height 0
click at [446, 31] on span "Salvar configurações" at bounding box center [424, 31] width 43 height 4
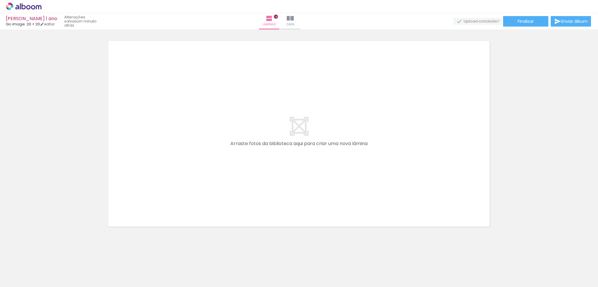
scroll to position [853, 0]
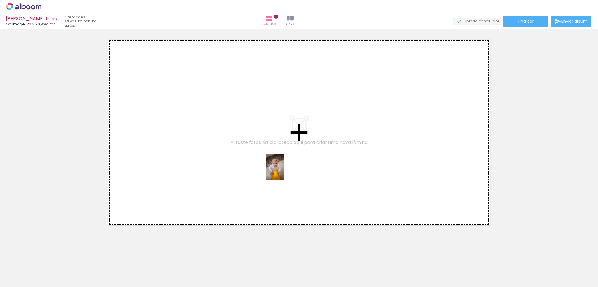
drag, startPoint x: 387, startPoint y: 265, endPoint x: 284, endPoint y: 171, distance: 139.0
click at [284, 171] on quentale-workspace at bounding box center [299, 143] width 598 height 287
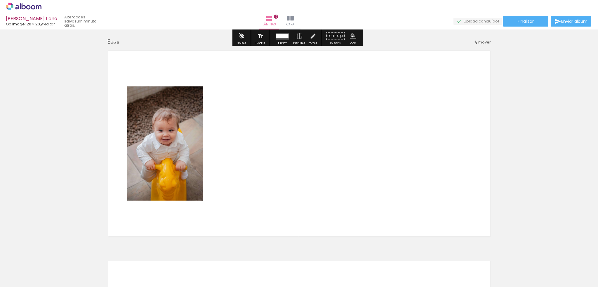
scroll to position [845, 0]
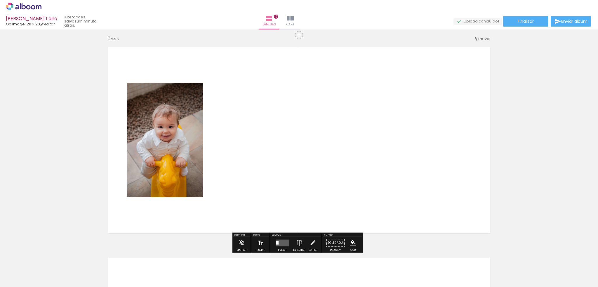
click at [148, 108] on quentale-photo at bounding box center [165, 140] width 76 height 114
click at [245, 243] on paper-button "Limpar" at bounding box center [241, 244] width 13 height 15
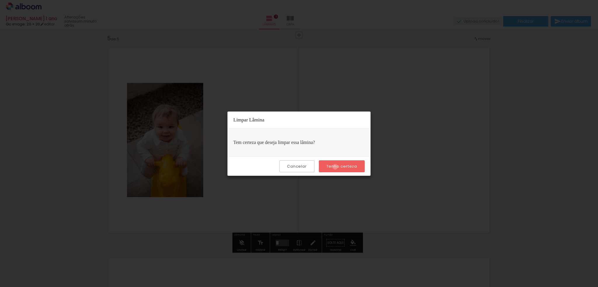
click at [0, 0] on slot "Tenho certeza" at bounding box center [0, 0] width 0 height 0
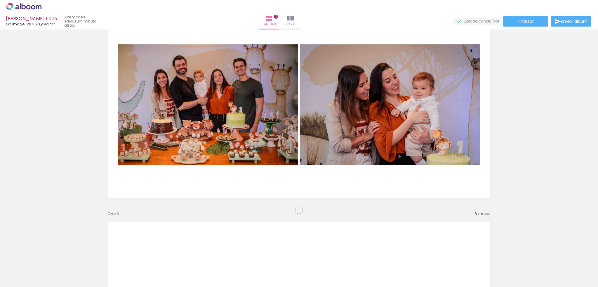
scroll to position [670, 0]
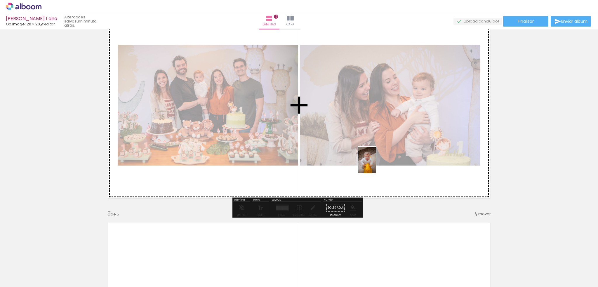
drag, startPoint x: 384, startPoint y: 222, endPoint x: 376, endPoint y: 164, distance: 58.1
click at [376, 164] on quentale-workspace at bounding box center [299, 143] width 598 height 287
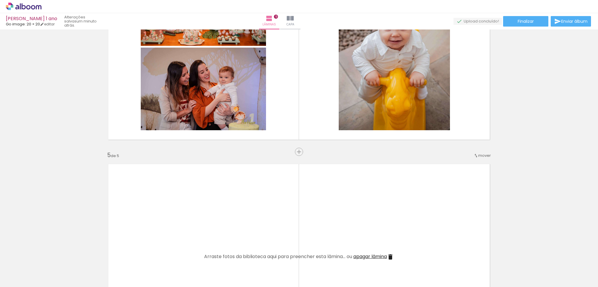
scroll to position [875, 0]
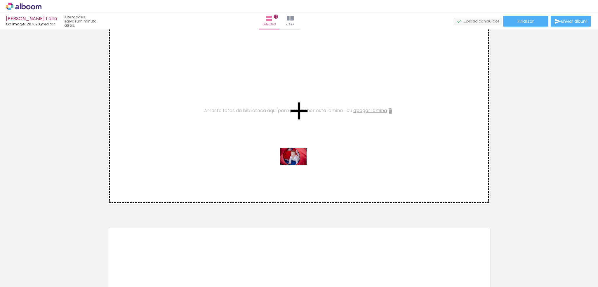
drag, startPoint x: 420, startPoint y: 273, endPoint x: 297, endPoint y: 165, distance: 163.6
click at [297, 165] on quentale-workspace at bounding box center [299, 143] width 598 height 287
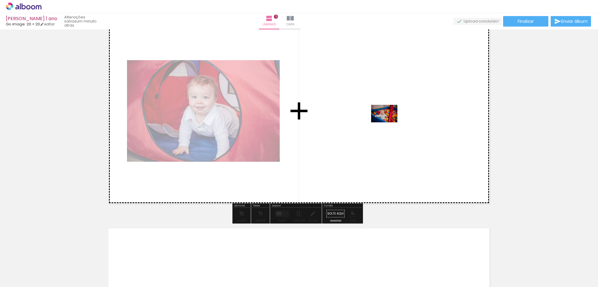
drag, startPoint x: 454, startPoint y: 271, endPoint x: 389, endPoint y: 122, distance: 161.9
click at [389, 122] on quentale-workspace at bounding box center [299, 143] width 598 height 287
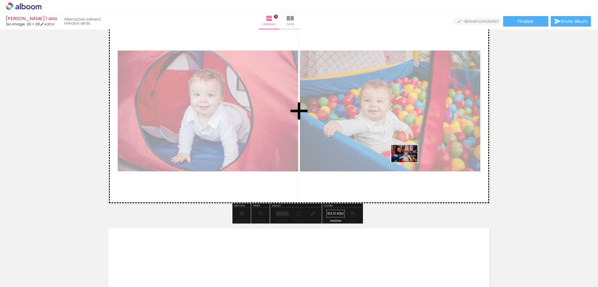
drag, startPoint x: 474, startPoint y: 273, endPoint x: 409, endPoint y: 162, distance: 128.4
click at [409, 162] on quentale-workspace at bounding box center [299, 143] width 598 height 287
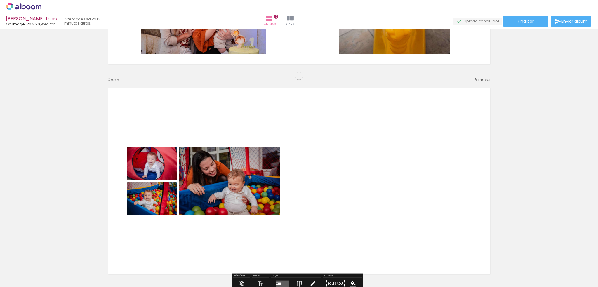
scroll to position [787, 0]
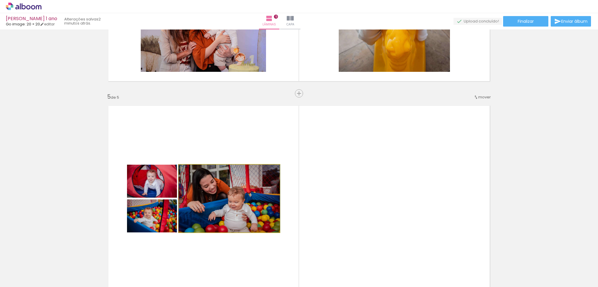
click at [271, 189] on quentale-photo at bounding box center [229, 199] width 101 height 68
click at [317, 190] on quentale-layouter at bounding box center [298, 199] width 391 height 196
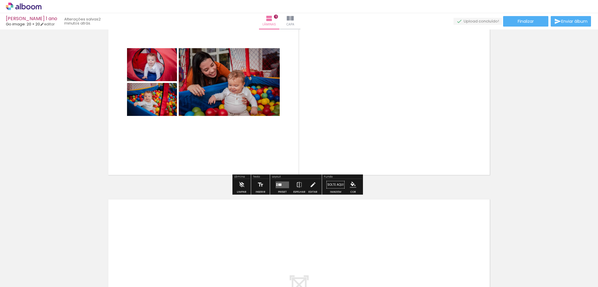
scroll to position [904, 0]
click at [420, 132] on quentale-layouter at bounding box center [298, 82] width 391 height 196
click at [285, 186] on quentale-layouter at bounding box center [282, 184] width 13 height 7
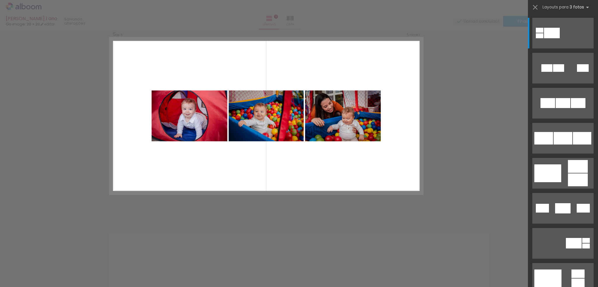
scroll to position [845, 0]
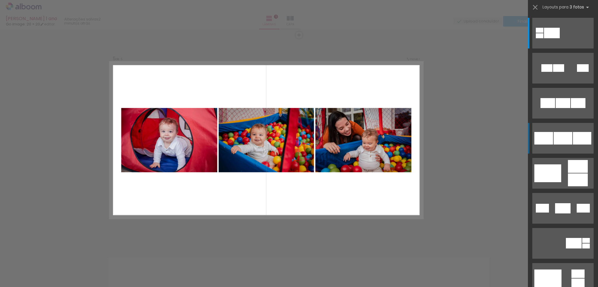
click at [569, 144] on div at bounding box center [563, 138] width 19 height 13
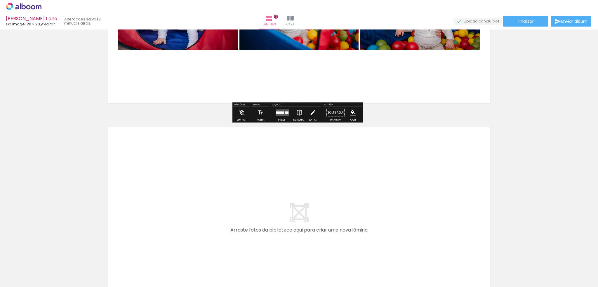
scroll to position [1005, 0]
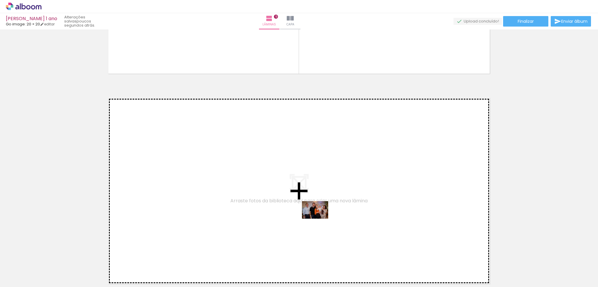
drag, startPoint x: 357, startPoint y: 268, endPoint x: 320, endPoint y: 219, distance: 61.8
click at [320, 219] on quentale-workspace at bounding box center [299, 143] width 598 height 287
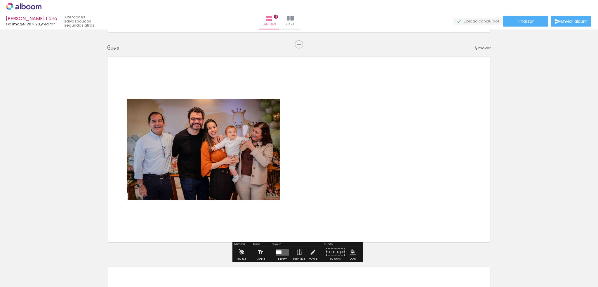
scroll to position [1056, 0]
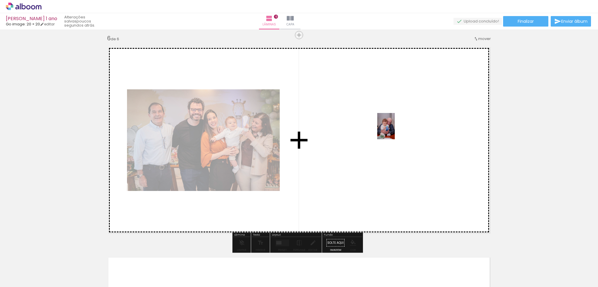
drag, startPoint x: 519, startPoint y: 273, endPoint x: 395, endPoint y: 131, distance: 189.5
click at [395, 131] on quentale-workspace at bounding box center [299, 143] width 598 height 287
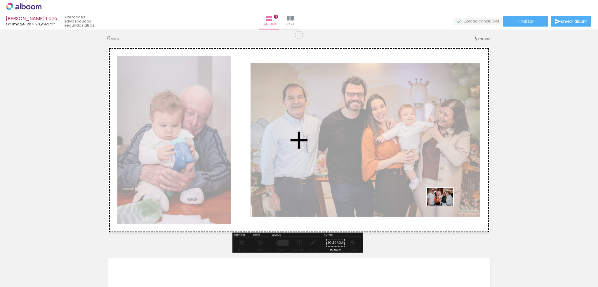
drag, startPoint x: 540, startPoint y: 265, endPoint x: 445, endPoint y: 206, distance: 112.7
click at [445, 206] on quentale-workspace at bounding box center [299, 143] width 598 height 287
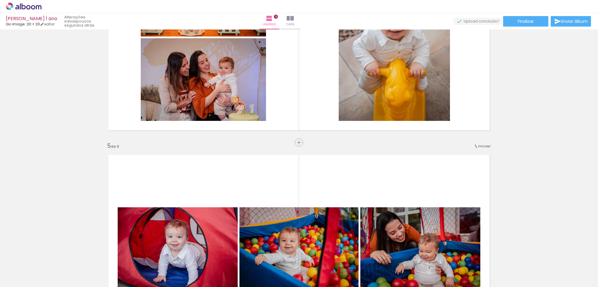
scroll to position [672, 0]
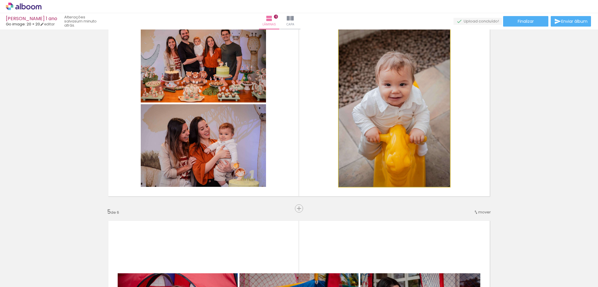
click at [362, 132] on quentale-photo at bounding box center [394, 103] width 111 height 167
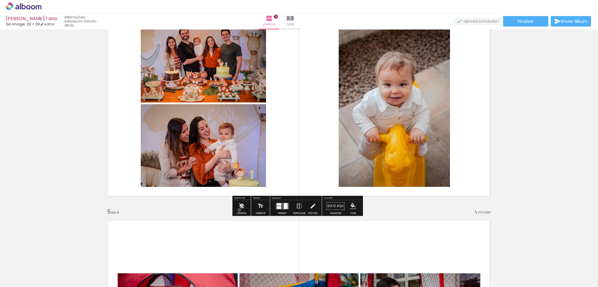
click at [240, 210] on iron-icon at bounding box center [242, 206] width 6 height 12
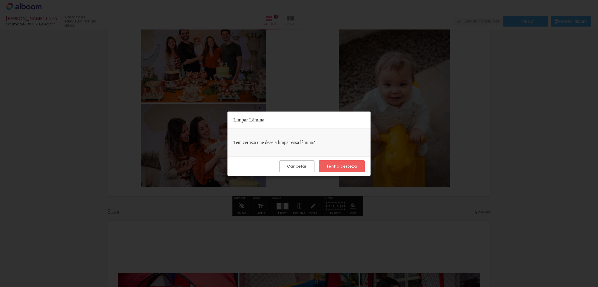
click at [354, 162] on paper-button "Tenho certeza" at bounding box center [342, 166] width 46 height 12
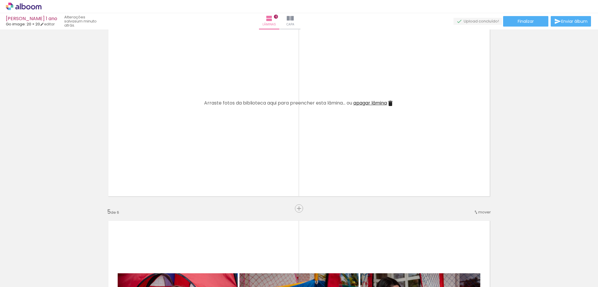
scroll to position [818, 0]
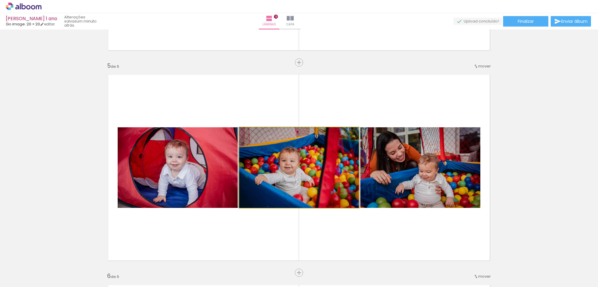
click at [328, 176] on quentale-photo at bounding box center [299, 167] width 119 height 81
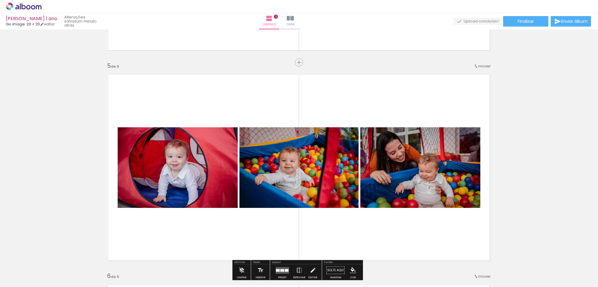
click at [337, 98] on quentale-layouter at bounding box center [298, 168] width 391 height 196
click at [330, 112] on quentale-layouter at bounding box center [298, 168] width 391 height 196
click at [248, 100] on quentale-layouter at bounding box center [298, 168] width 391 height 196
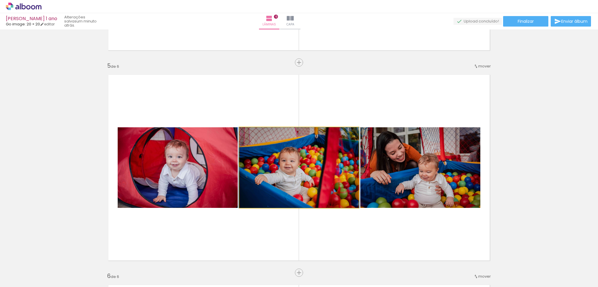
click at [265, 146] on quentale-photo at bounding box center [299, 167] width 119 height 81
click at [270, 161] on quentale-photo at bounding box center [299, 167] width 119 height 81
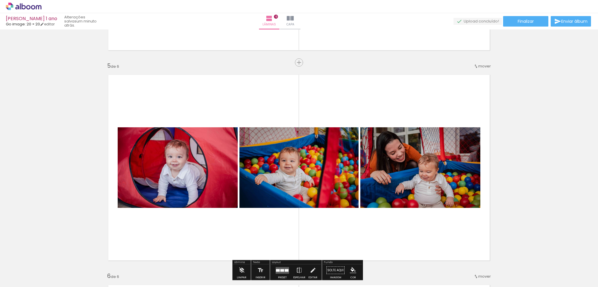
click at [270, 161] on quentale-photo at bounding box center [299, 167] width 119 height 81
click at [342, 118] on quentale-layouter at bounding box center [298, 168] width 391 height 196
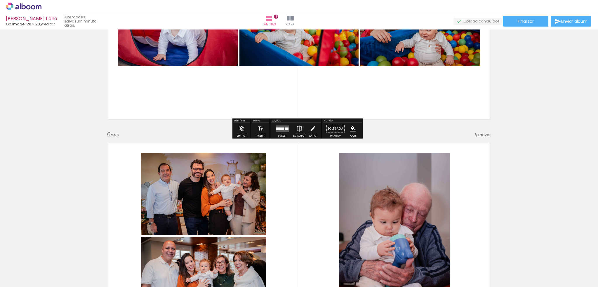
scroll to position [935, 0]
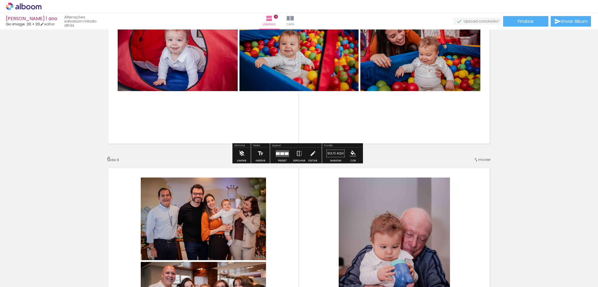
click at [245, 152] on paper-button "Limpar" at bounding box center [241, 155] width 13 height 15
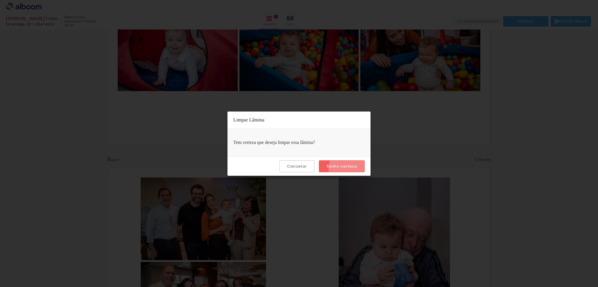
click at [0, 0] on slot "Tenho certeza" at bounding box center [0, 0] width 0 height 0
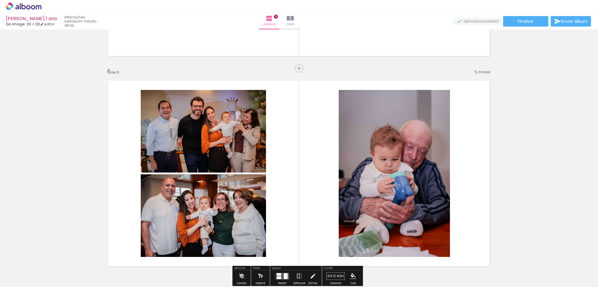
click at [319, 163] on quentale-layouter at bounding box center [298, 174] width 391 height 196
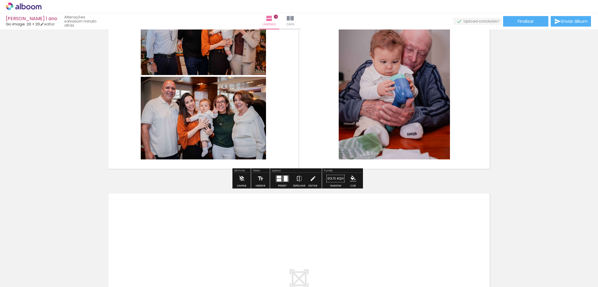
scroll to position [1169, 0]
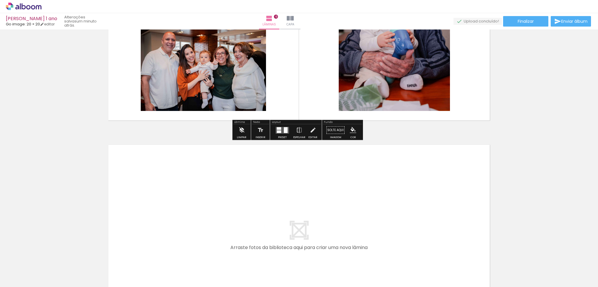
click at [241, 133] on iron-icon at bounding box center [242, 130] width 6 height 12
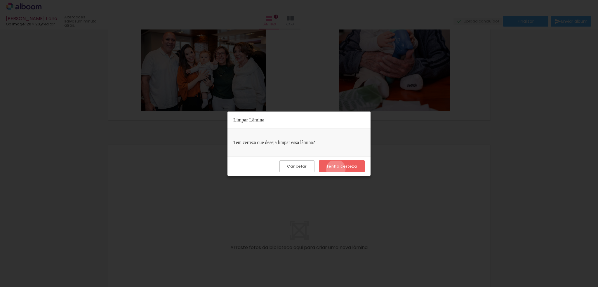
click at [337, 172] on paper-button "Tenho certeza" at bounding box center [342, 166] width 46 height 12
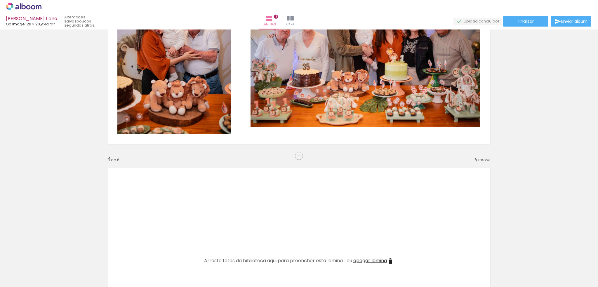
scroll to position [0, 97]
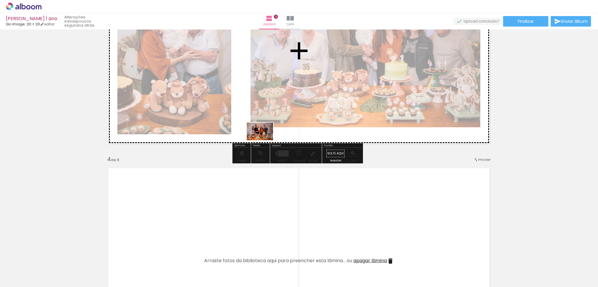
drag, startPoint x: 198, startPoint y: 266, endPoint x: 264, endPoint y: 140, distance: 142.3
click at [264, 140] on quentale-workspace at bounding box center [299, 143] width 598 height 287
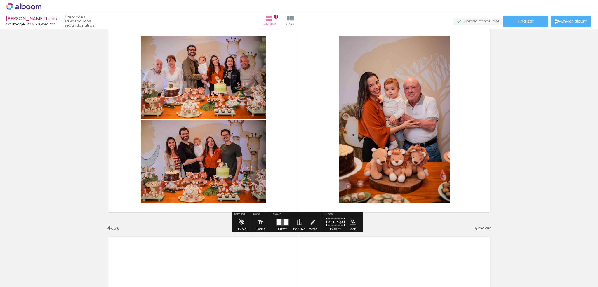
scroll to position [456, 0]
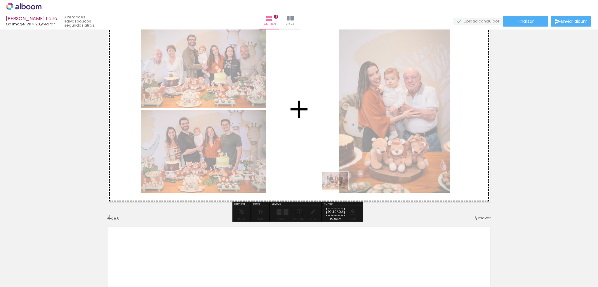
drag, startPoint x: 188, startPoint y: 268, endPoint x: 339, endPoint y: 190, distance: 170.1
click at [339, 190] on quentale-workspace at bounding box center [299, 143] width 598 height 287
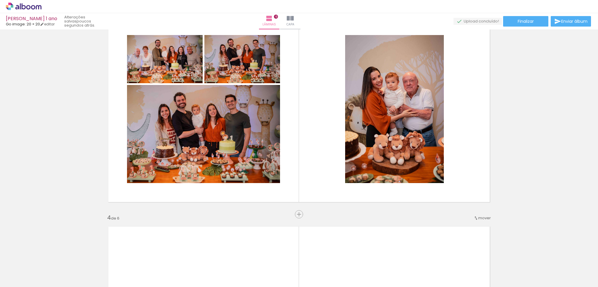
click at [203, 271] on div at bounding box center [190, 267] width 29 height 19
click at [181, 260] on div at bounding box center [190, 267] width 29 height 19
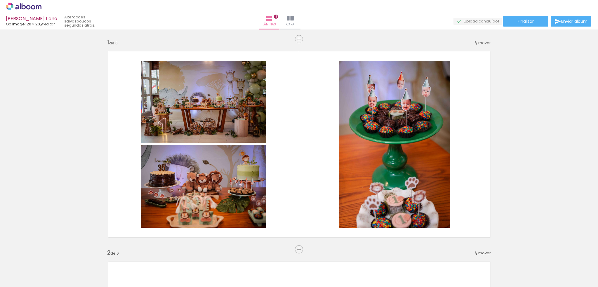
click at [272, 257] on iron-icon at bounding box center [275, 256] width 6 height 6
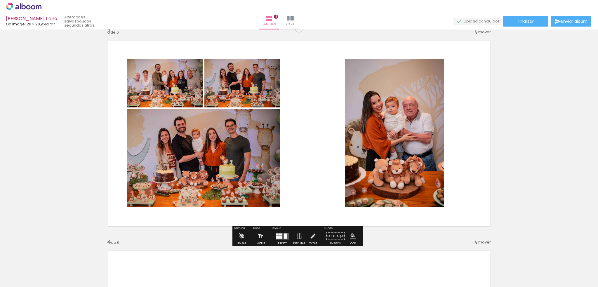
scroll to position [425, 0]
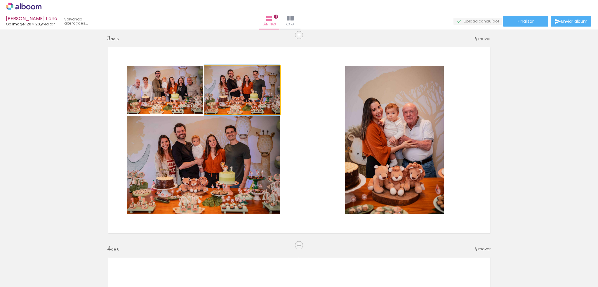
click at [224, 78] on quentale-photo at bounding box center [243, 90] width 76 height 48
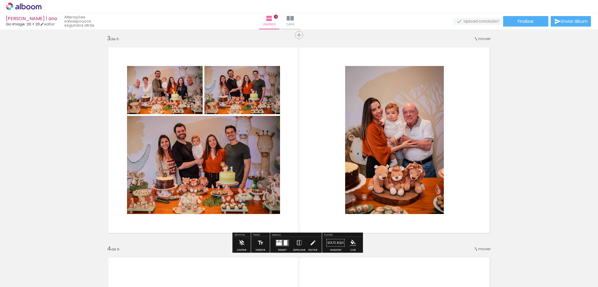
click at [228, 93] on quentale-photo at bounding box center [243, 90] width 76 height 48
click at [243, 246] on iron-icon at bounding box center [242, 243] width 6 height 12
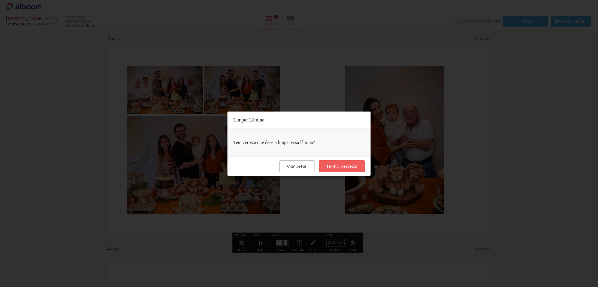
click at [0, 0] on slot "Tenho certeza" at bounding box center [0, 0] width 0 height 0
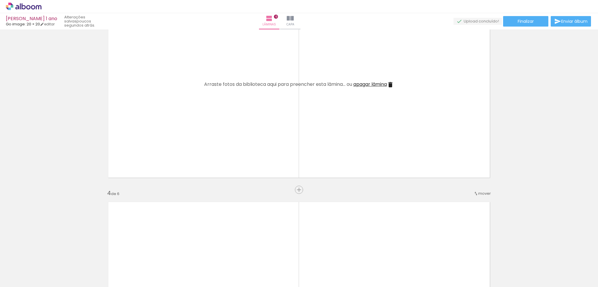
scroll to position [483, 0]
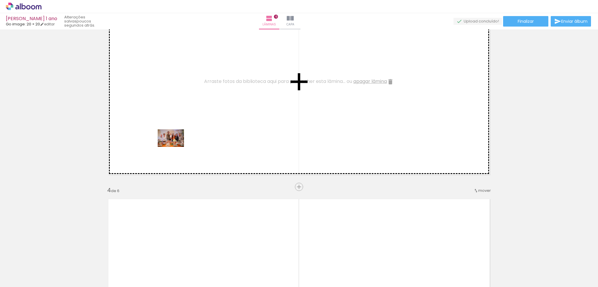
drag, startPoint x: 122, startPoint y: 266, endPoint x: 175, endPoint y: 147, distance: 130.6
click at [175, 147] on quentale-workspace at bounding box center [299, 143] width 598 height 287
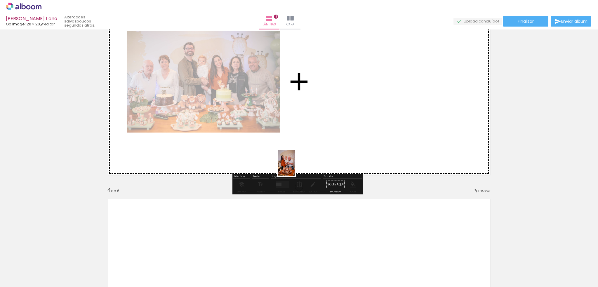
drag, startPoint x: 161, startPoint y: 271, endPoint x: 295, endPoint y: 167, distance: 169.7
click at [295, 167] on quentale-workspace at bounding box center [299, 143] width 598 height 287
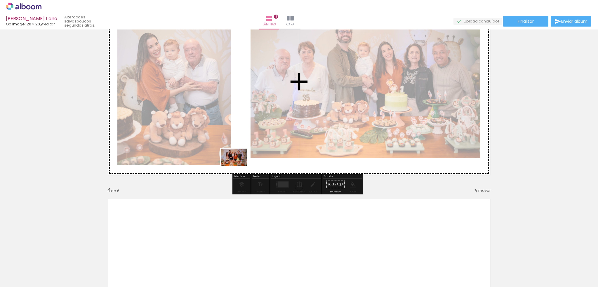
drag, startPoint x: 197, startPoint y: 275, endPoint x: 238, endPoint y: 166, distance: 116.4
click at [238, 166] on quentale-workspace at bounding box center [299, 143] width 598 height 287
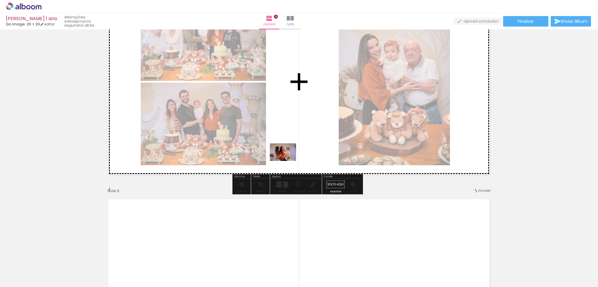
drag, startPoint x: 216, startPoint y: 272, endPoint x: 287, endPoint y: 161, distance: 131.8
click at [287, 161] on quentale-workspace at bounding box center [299, 143] width 598 height 287
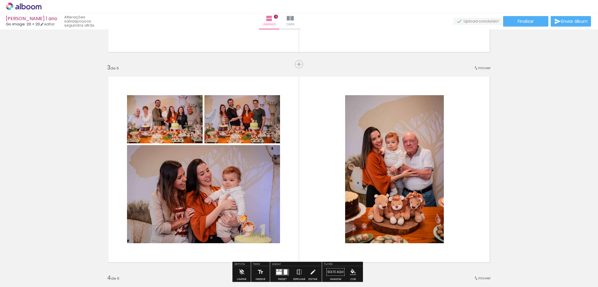
scroll to position [425, 0]
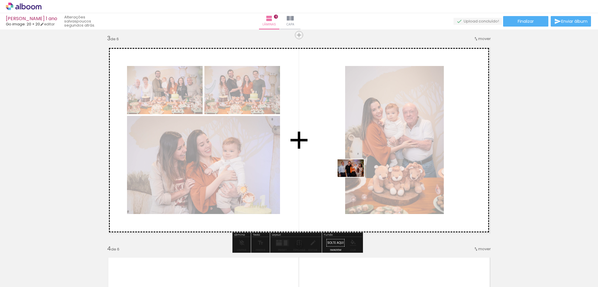
drag, startPoint x: 254, startPoint y: 277, endPoint x: 355, endPoint y: 177, distance: 142.1
click at [355, 177] on quentale-workspace at bounding box center [299, 143] width 598 height 287
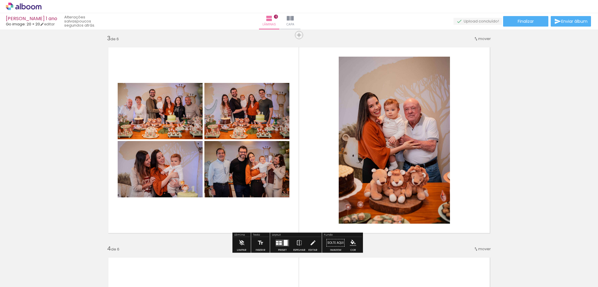
click at [272, 144] on quentale-photo at bounding box center [247, 169] width 85 height 56
click at [323, 132] on quentale-layouter at bounding box center [298, 140] width 391 height 196
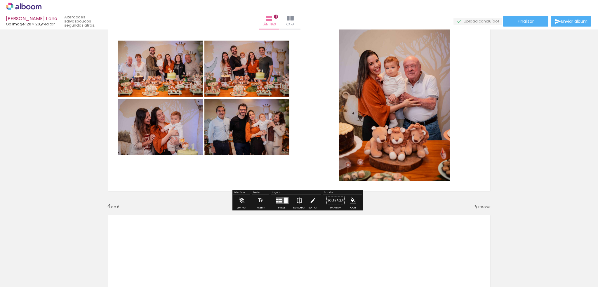
scroll to position [483, 0]
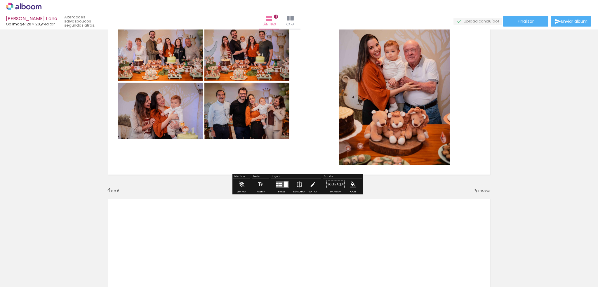
click at [277, 188] on quentale-layouter at bounding box center [282, 184] width 13 height 7
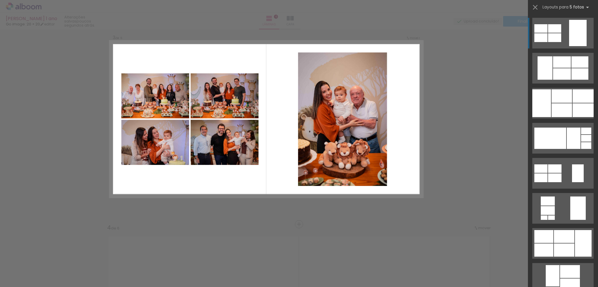
scroll to position [425, 0]
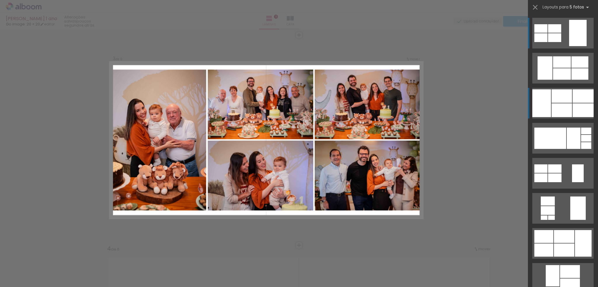
click at [547, 98] on div at bounding box center [542, 103] width 19 height 28
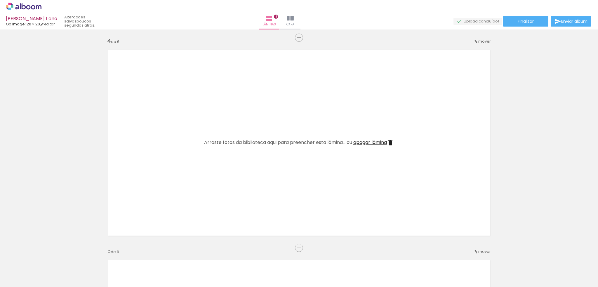
scroll to position [688, 0]
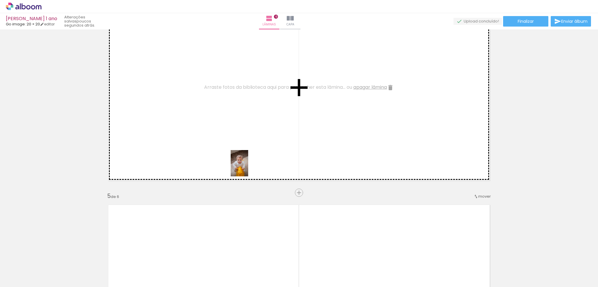
drag, startPoint x: 287, startPoint y: 264, endPoint x: 248, endPoint y: 163, distance: 108.2
click at [248, 163] on quentale-workspace at bounding box center [299, 143] width 598 height 287
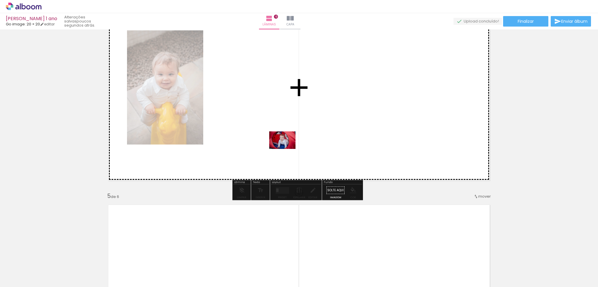
drag, startPoint x: 324, startPoint y: 269, endPoint x: 287, endPoint y: 148, distance: 126.1
click at [287, 148] on quentale-workspace at bounding box center [299, 143] width 598 height 287
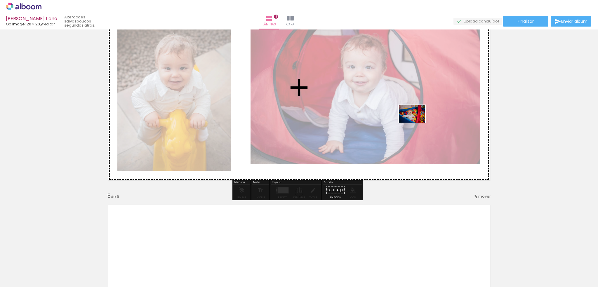
drag, startPoint x: 351, startPoint y: 268, endPoint x: 417, endPoint y: 122, distance: 160.3
click at [417, 122] on quentale-workspace at bounding box center [299, 143] width 598 height 287
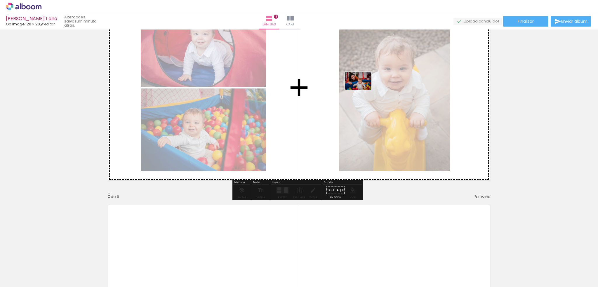
drag, startPoint x: 388, startPoint y: 263, endPoint x: 363, endPoint y: 90, distance: 174.8
click at [363, 90] on quentale-workspace at bounding box center [299, 143] width 598 height 287
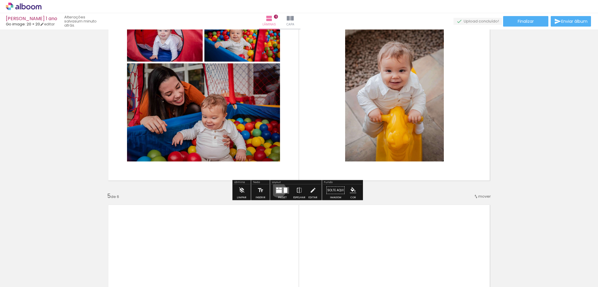
click at [277, 190] on div at bounding box center [279, 191] width 6 height 3
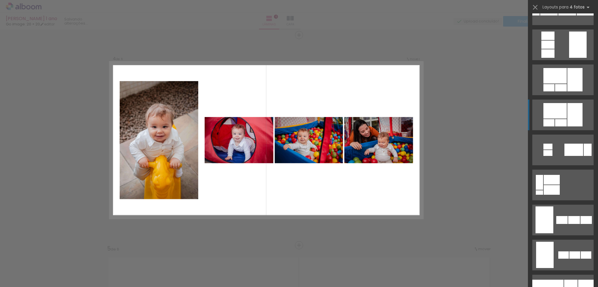
scroll to position [321, 0]
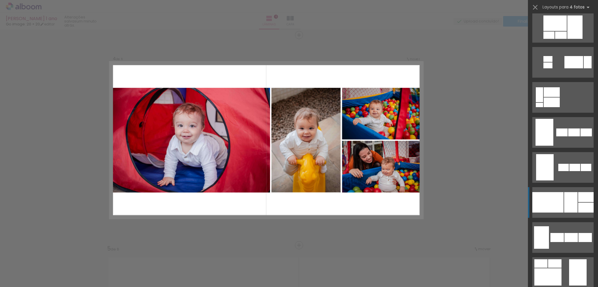
click at [564, 200] on div at bounding box center [570, 202] width 13 height 20
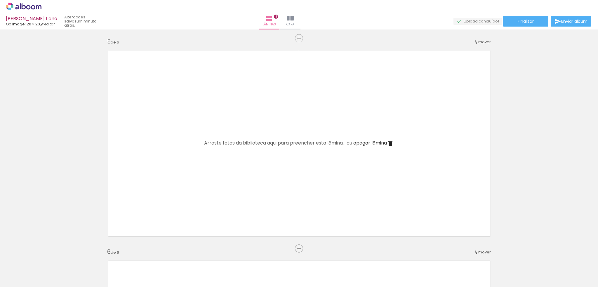
scroll to position [840, 0]
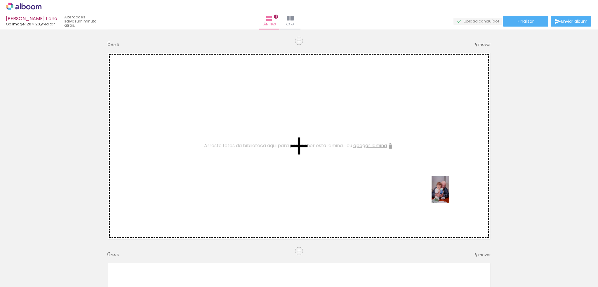
drag, startPoint x: 424, startPoint y: 262, endPoint x: 449, endPoint y: 194, distance: 73.0
click at [449, 194] on quentale-workspace at bounding box center [299, 143] width 598 height 287
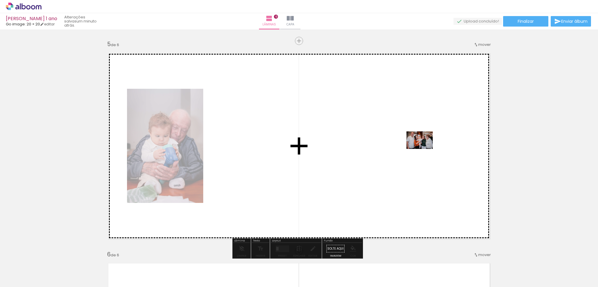
drag, startPoint x: 449, startPoint y: 265, endPoint x: 424, endPoint y: 149, distance: 119.0
click at [424, 149] on quentale-workspace at bounding box center [299, 143] width 598 height 287
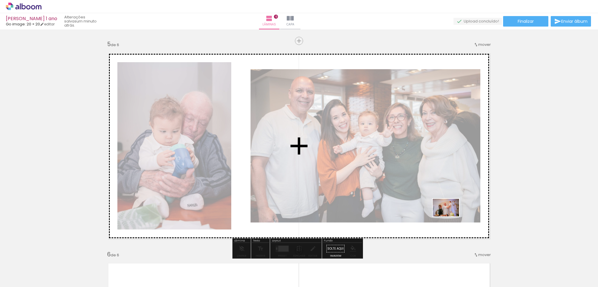
drag, startPoint x: 480, startPoint y: 268, endPoint x: 450, endPoint y: 216, distance: 59.2
click at [450, 216] on quentale-workspace at bounding box center [299, 143] width 598 height 287
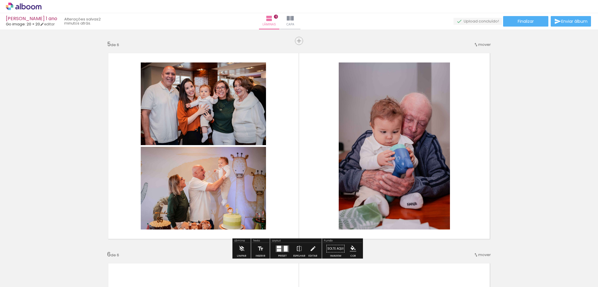
scroll to position [869, 0]
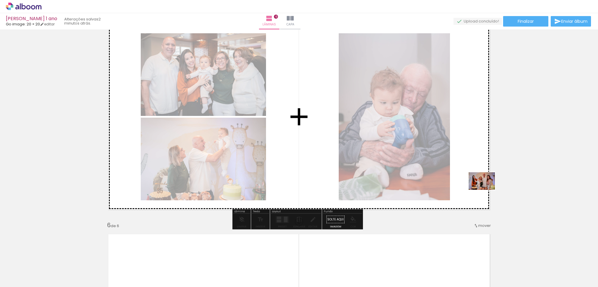
drag, startPoint x: 514, startPoint y: 262, endPoint x: 486, endPoint y: 190, distance: 77.0
click at [486, 190] on quentale-workspace at bounding box center [299, 143] width 598 height 287
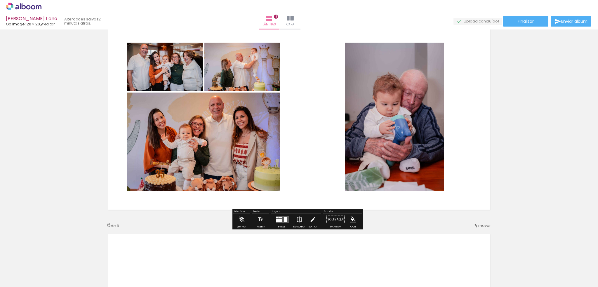
click at [452, 131] on quentale-layouter at bounding box center [298, 117] width 391 height 196
click at [285, 220] on div at bounding box center [286, 219] width 4 height 5
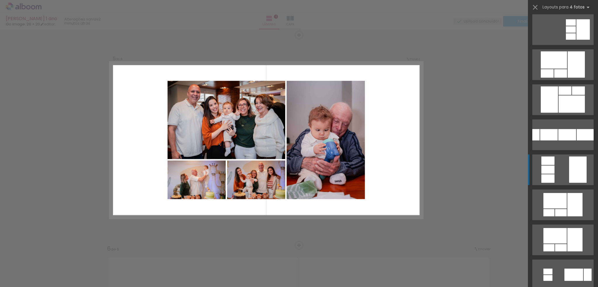
scroll to position [117, 0]
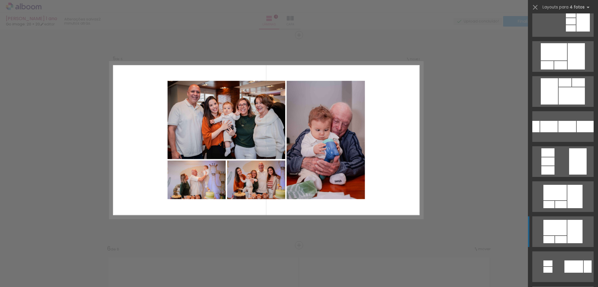
click at [570, 225] on div at bounding box center [575, 231] width 15 height 23
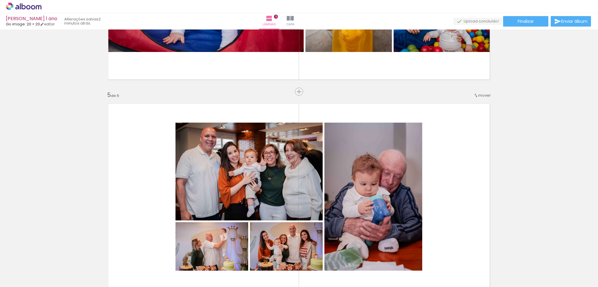
scroll to position [876, 0]
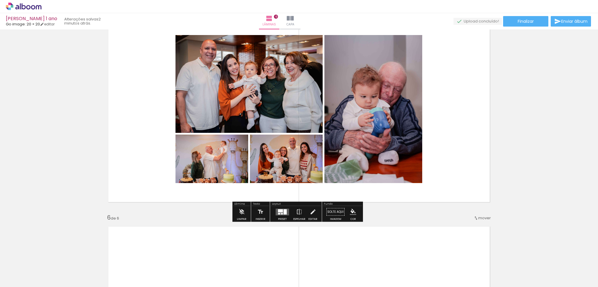
click at [453, 159] on quentale-layouter at bounding box center [298, 109] width 391 height 196
click at [276, 210] on quentale-layouter at bounding box center [282, 212] width 13 height 7
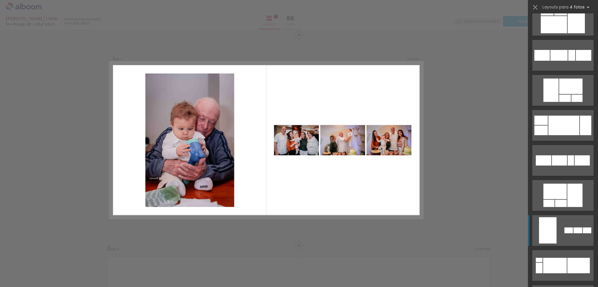
scroll to position [871, 0]
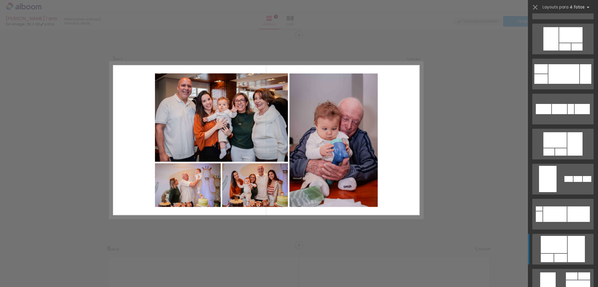
click at [555, 254] on div at bounding box center [560, 258] width 13 height 8
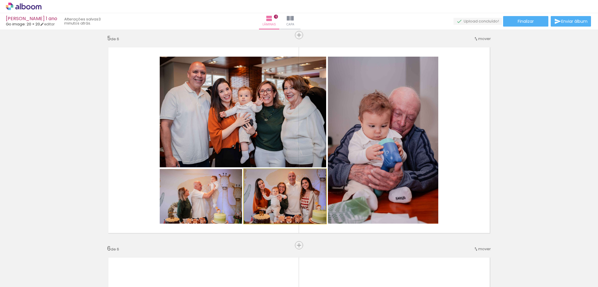
click at [281, 193] on quentale-photo at bounding box center [285, 196] width 82 height 55
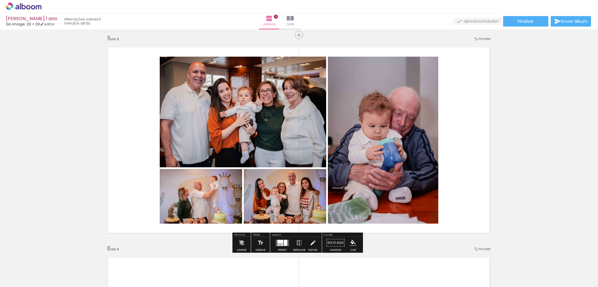
click at [312, 246] on iron-icon at bounding box center [313, 243] width 6 height 12
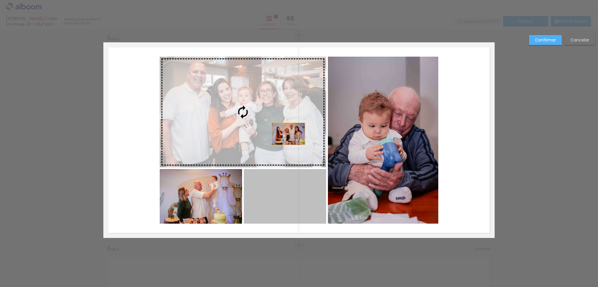
drag, startPoint x: 300, startPoint y: 198, endPoint x: 286, endPoint y: 134, distance: 65.5
click at [0, 0] on slot at bounding box center [0, 0] width 0 height 0
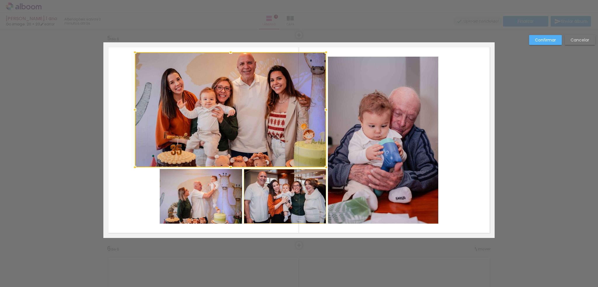
drag, startPoint x: 157, startPoint y: 56, endPoint x: 132, endPoint y: 51, distance: 25.0
click at [132, 51] on div at bounding box center [135, 52] width 12 height 12
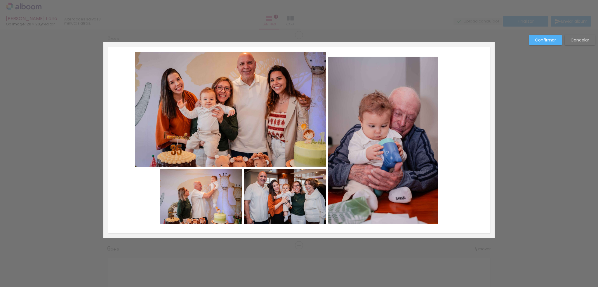
click at [252, 126] on quentale-photo at bounding box center [230, 109] width 191 height 115
click at [252, 126] on div at bounding box center [230, 109] width 191 height 115
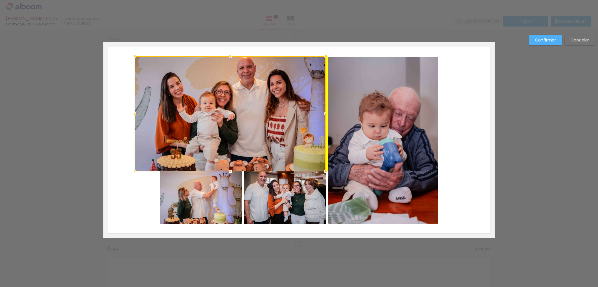
drag, startPoint x: 252, startPoint y: 126, endPoint x: 250, endPoint y: 129, distance: 4.3
click at [250, 129] on div at bounding box center [230, 113] width 191 height 115
click at [235, 124] on div at bounding box center [230, 113] width 191 height 115
click at [247, 107] on div at bounding box center [230, 113] width 191 height 115
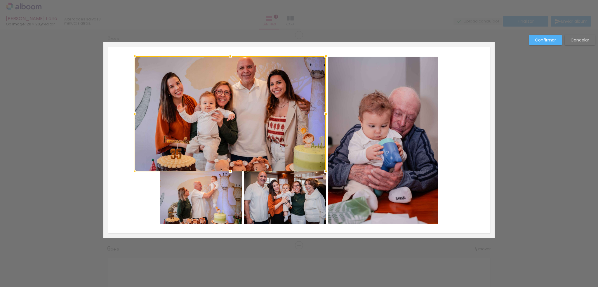
click at [252, 69] on div at bounding box center [230, 113] width 191 height 115
click at [239, 69] on div at bounding box center [230, 113] width 191 height 115
click at [224, 78] on div at bounding box center [230, 114] width 191 height 115
click at [131, 57] on div at bounding box center [135, 57] width 12 height 12
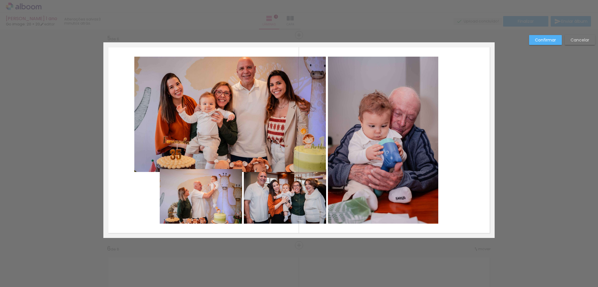
click at [196, 201] on quentale-photo at bounding box center [201, 196] width 82 height 55
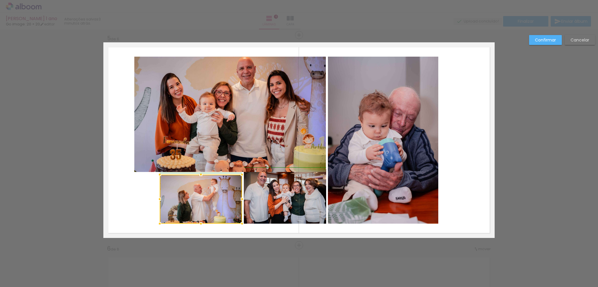
click at [158, 174] on div at bounding box center [160, 175] width 12 height 12
click at [160, 200] on quentale-photo at bounding box center [201, 199] width 82 height 49
click at [155, 198] on div at bounding box center [161, 199] width 12 height 12
click at [0, 0] on slot "Confirmar" at bounding box center [0, 0] width 0 height 0
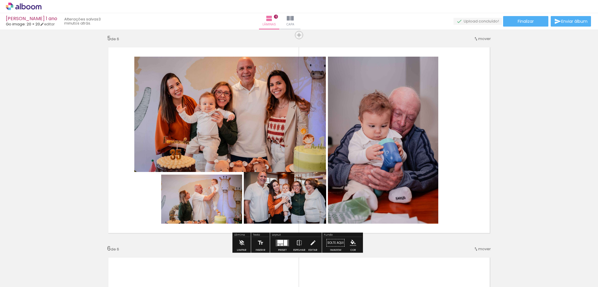
click at [427, 99] on quentale-photo at bounding box center [383, 140] width 110 height 167
click at [448, 98] on quentale-layouter at bounding box center [298, 140] width 391 height 196
click at [280, 245] on div at bounding box center [281, 244] width 3 height 1
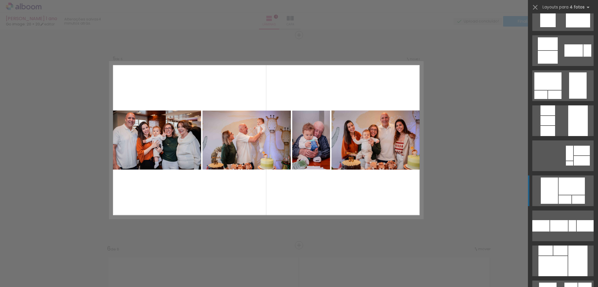
scroll to position [1198, 0]
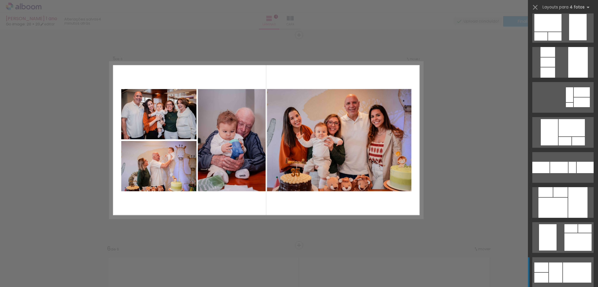
click at [559, 275] on div at bounding box center [555, 273] width 13 height 20
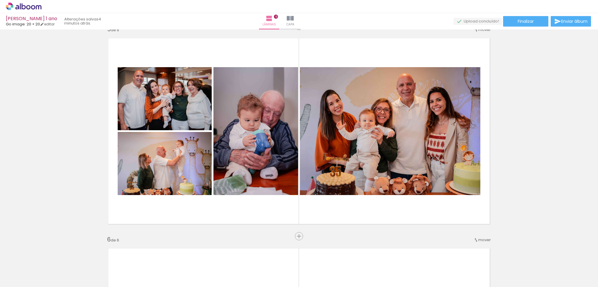
scroll to position [875, 0]
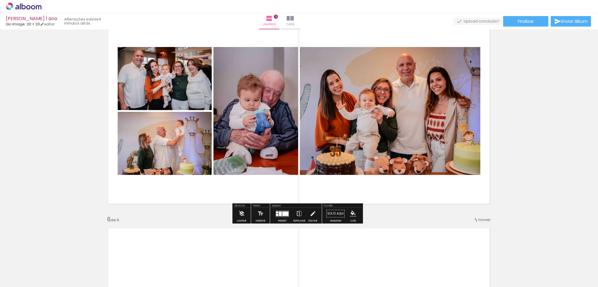
click at [423, 161] on quentale-photo at bounding box center [390, 111] width 181 height 128
click at [283, 212] on div at bounding box center [286, 214] width 6 height 4
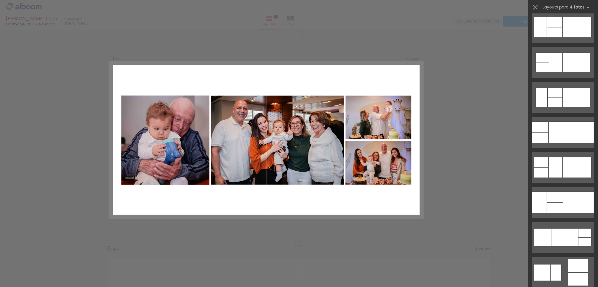
scroll to position [1554, 0]
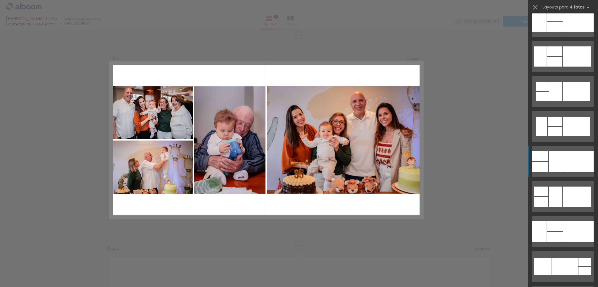
click at [576, 163] on div at bounding box center [579, 161] width 30 height 21
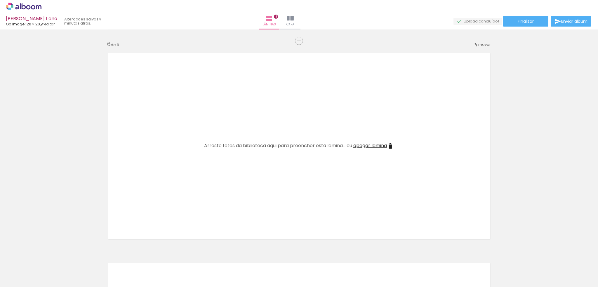
scroll to position [0, 430]
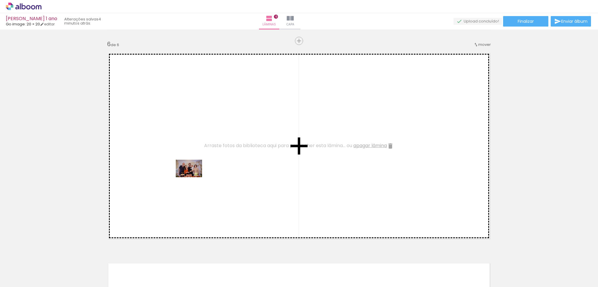
drag, startPoint x: 219, startPoint y: 271, endPoint x: 193, endPoint y: 177, distance: 96.6
click at [193, 177] on quentale-workspace at bounding box center [299, 143] width 598 height 287
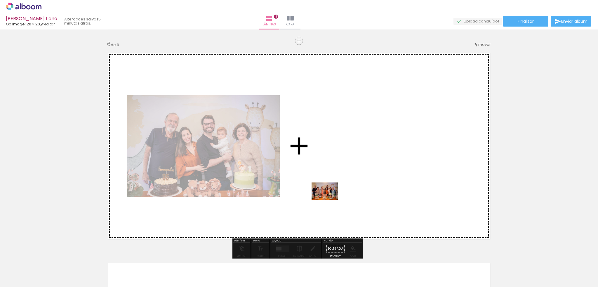
drag, startPoint x: 252, startPoint y: 273, endPoint x: 329, endPoint y: 200, distance: 106.0
click at [329, 200] on quentale-workspace at bounding box center [299, 143] width 598 height 287
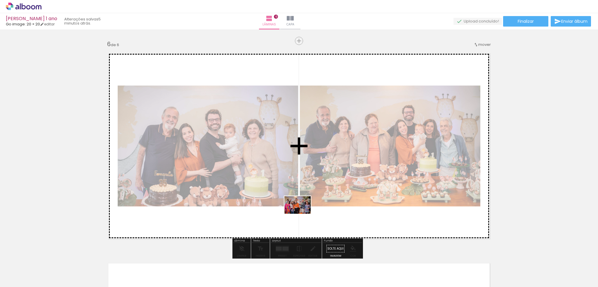
drag, startPoint x: 283, startPoint y: 266, endPoint x: 302, endPoint y: 214, distance: 55.5
click at [302, 214] on quentale-workspace at bounding box center [299, 143] width 598 height 287
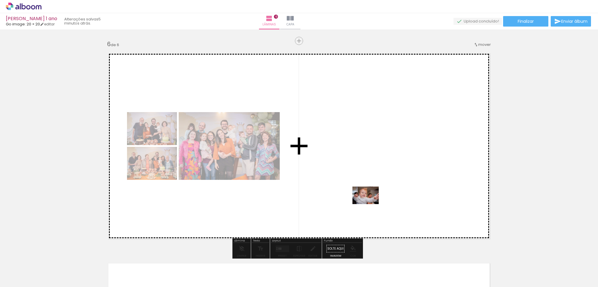
drag, startPoint x: 314, startPoint y: 270, endPoint x: 370, endPoint y: 204, distance: 86.4
click at [370, 204] on quentale-workspace at bounding box center [299, 143] width 598 height 287
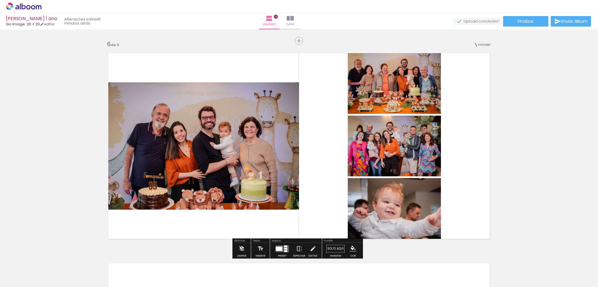
scroll to position [0, 430]
click at [406, 208] on quentale-photo at bounding box center [394, 211] width 93 height 66
drag, startPoint x: 406, startPoint y: 208, endPoint x: 379, endPoint y: 213, distance: 27.6
click at [379, 213] on quentale-photo at bounding box center [394, 211] width 93 height 66
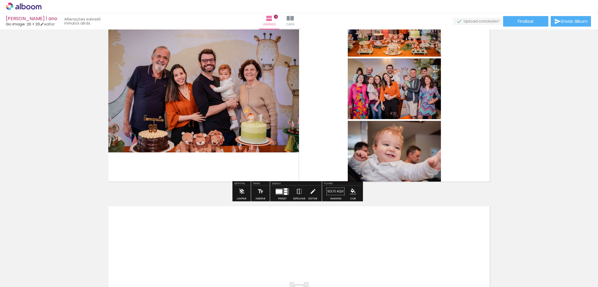
scroll to position [1108, 0]
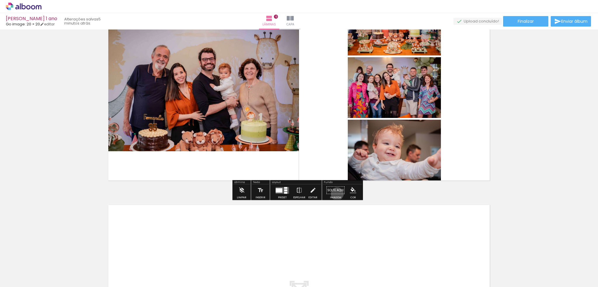
click at [335, 194] on paper-button "Solte aqui Imagem" at bounding box center [335, 192] width 21 height 15
click at [335, 193] on paper-button "Solte aqui Imagem" at bounding box center [335, 192] width 21 height 15
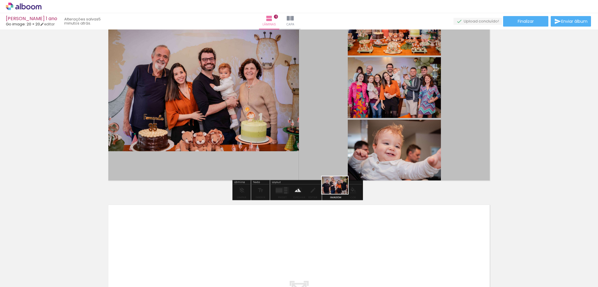
drag, startPoint x: 348, startPoint y: 266, endPoint x: 339, endPoint y: 194, distance: 72.7
click at [339, 194] on quentale-workspace at bounding box center [299, 143] width 598 height 287
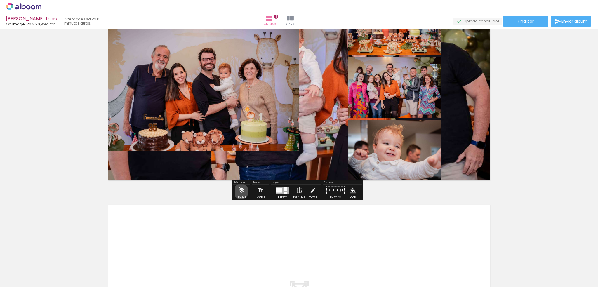
click at [242, 191] on iron-icon at bounding box center [242, 191] width 6 height 12
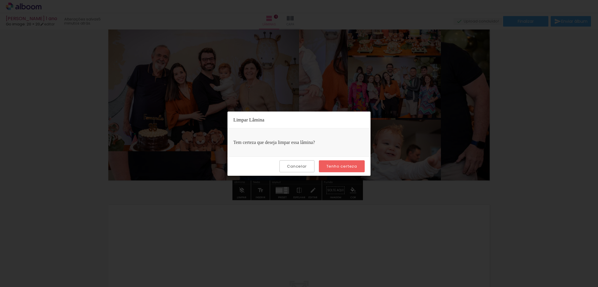
click at [0, 0] on slot "Tenho certeza" at bounding box center [0, 0] width 0 height 0
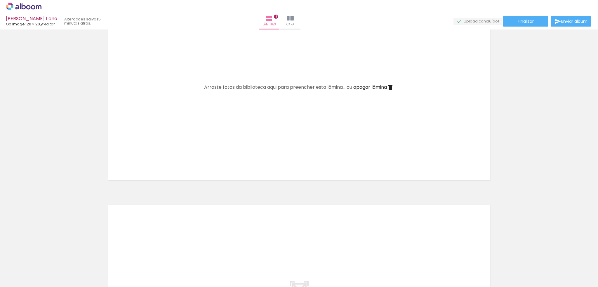
scroll to position [1167, 0]
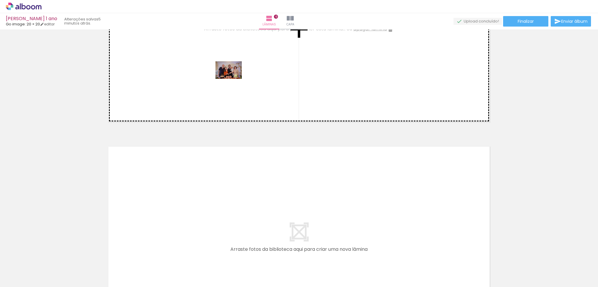
drag, startPoint x: 233, startPoint y: 195, endPoint x: 233, endPoint y: 79, distance: 116.0
click at [233, 79] on quentale-workspace at bounding box center [299, 143] width 598 height 287
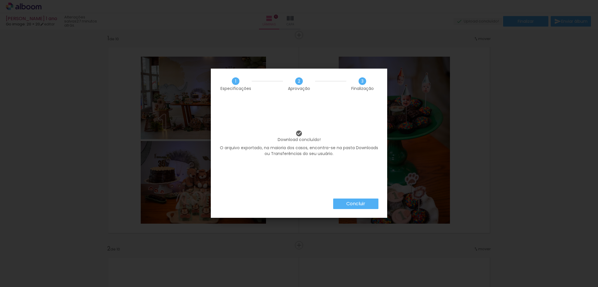
scroll to position [0, 727]
click at [0, 0] on slot "Concluir" at bounding box center [0, 0] width 0 height 0
